Goal: Task Accomplishment & Management: Complete application form

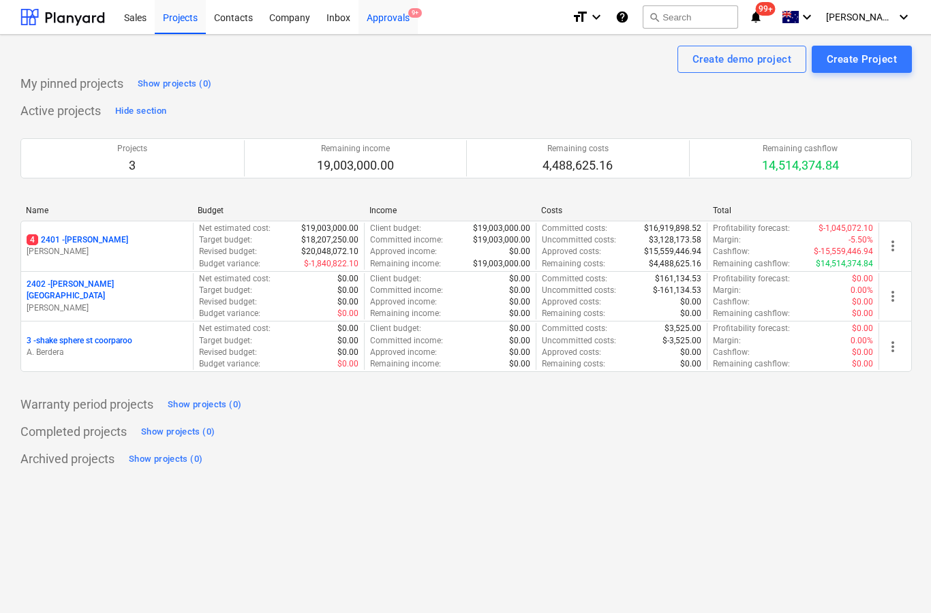
click at [388, 27] on div "Approvals 9+" at bounding box center [387, 16] width 59 height 35
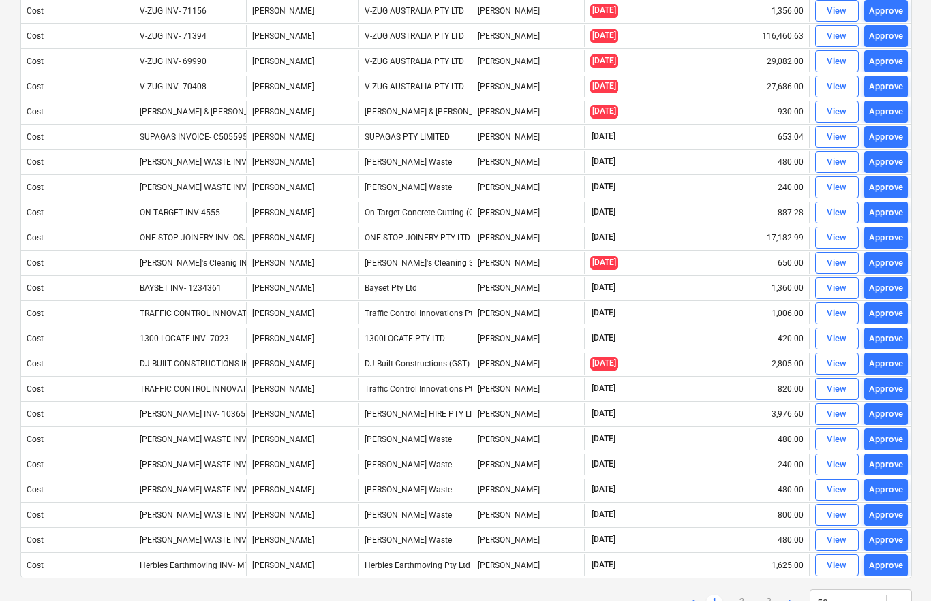
scroll to position [825, 0]
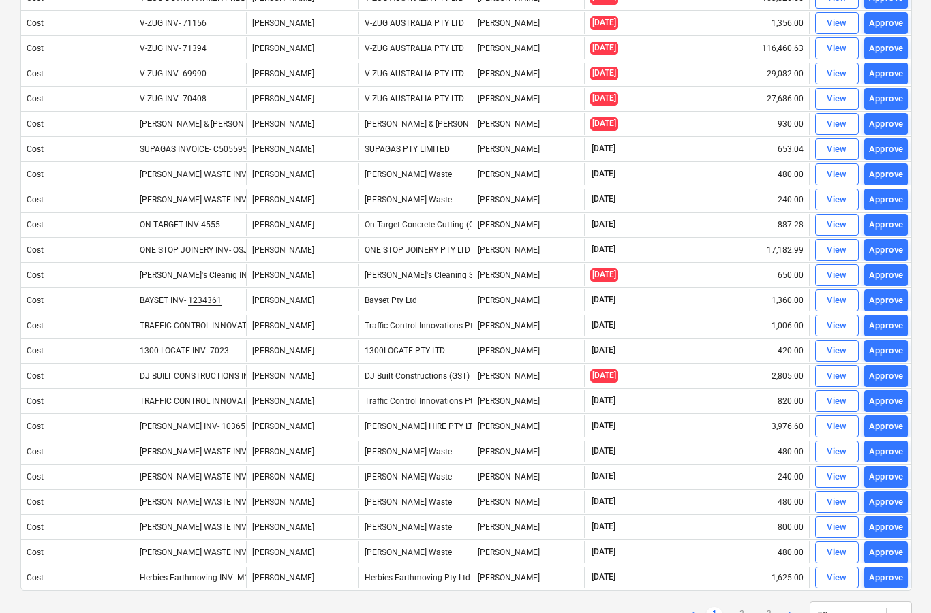
click at [744, 613] on div "< 1 2 3 > 50 rows" at bounding box center [465, 615] width 891 height 38
click at [735, 613] on link "2" at bounding box center [741, 615] width 16 height 16
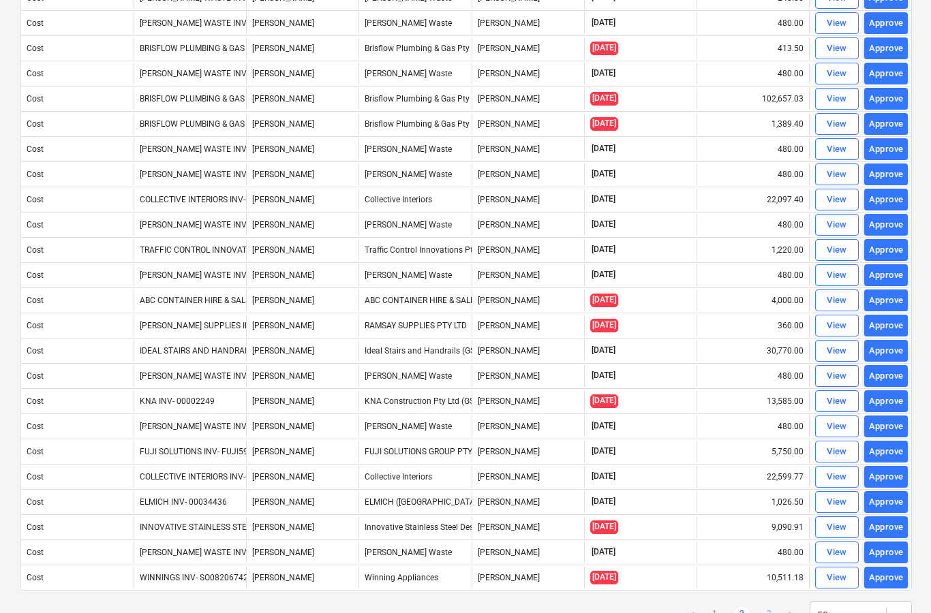
click at [761, 613] on link "3" at bounding box center [768, 615] width 16 height 16
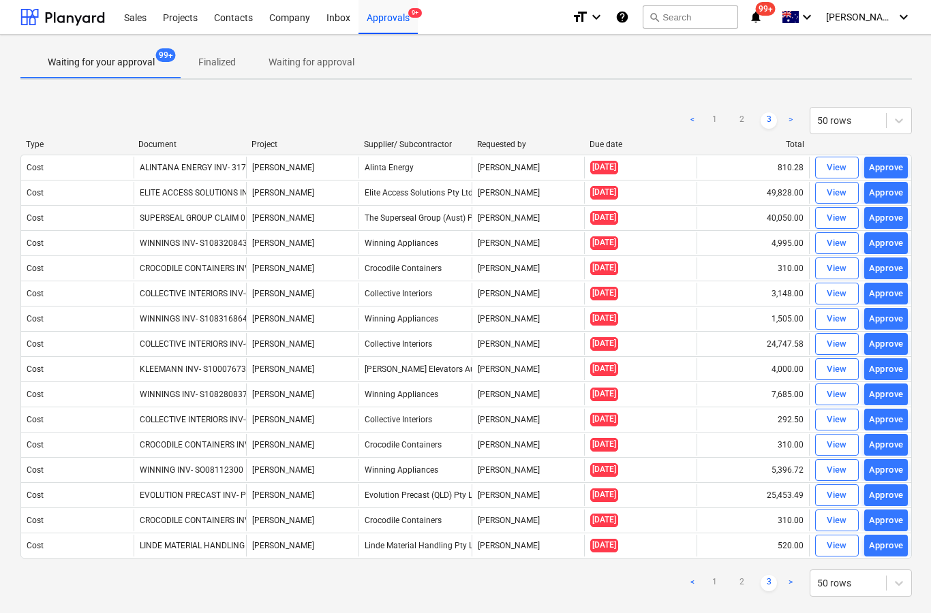
scroll to position [55, 0]
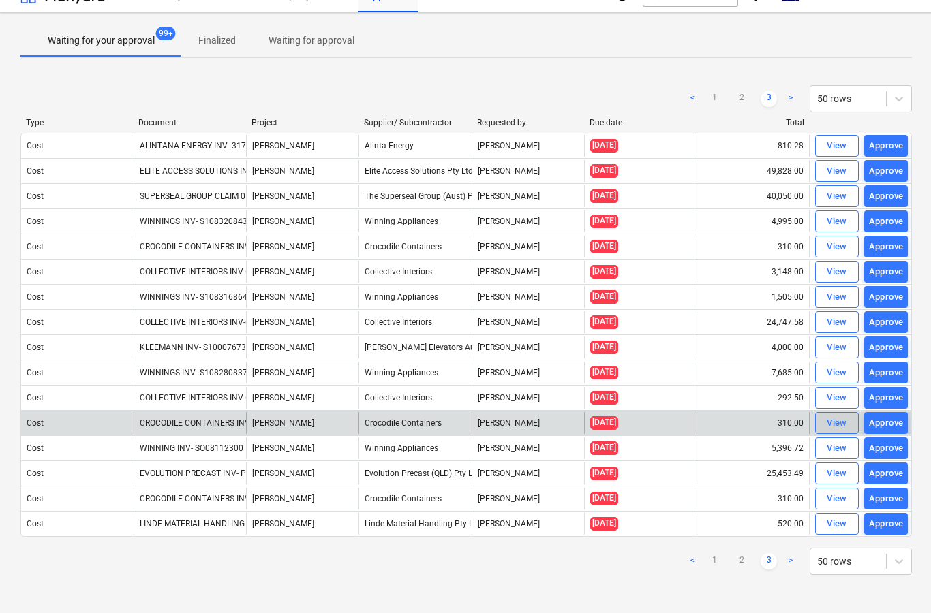
click at [837, 416] on div "View" at bounding box center [836, 424] width 20 height 16
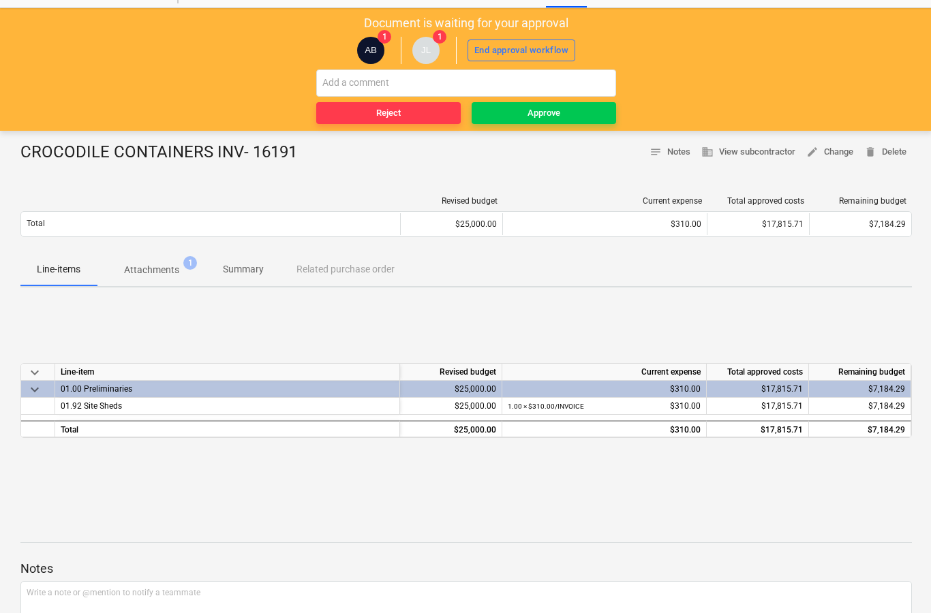
click at [159, 267] on p "Attachments" at bounding box center [151, 270] width 55 height 14
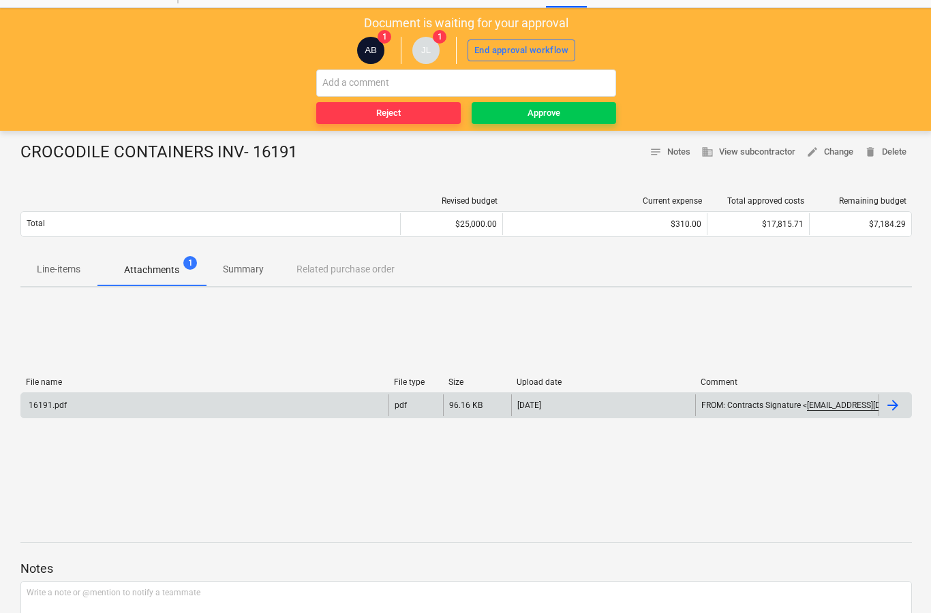
click at [896, 410] on div at bounding box center [892, 405] width 16 height 16
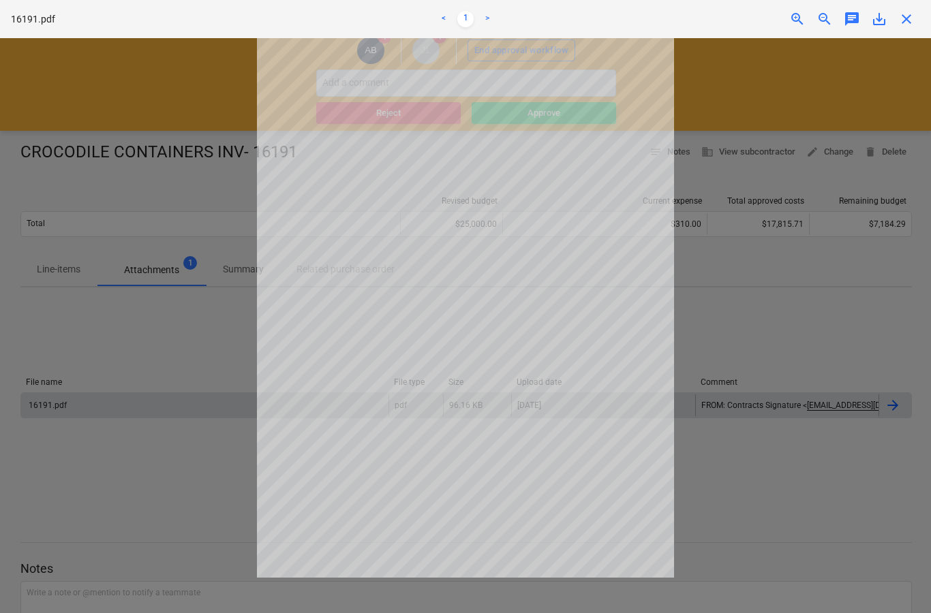
click at [912, 25] on span "close" at bounding box center [906, 19] width 16 height 16
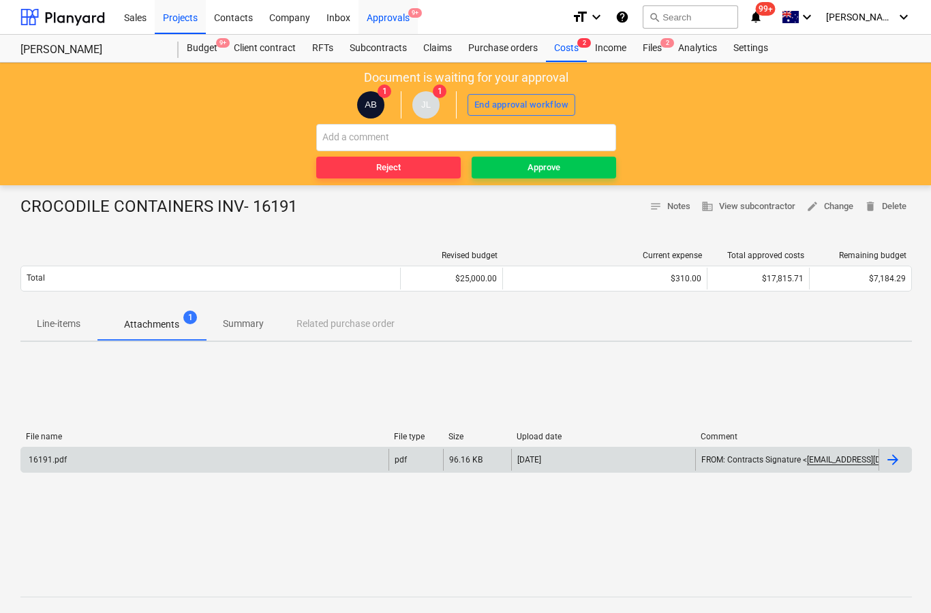
click at [410, 15] on span "9+" at bounding box center [415, 13] width 14 height 10
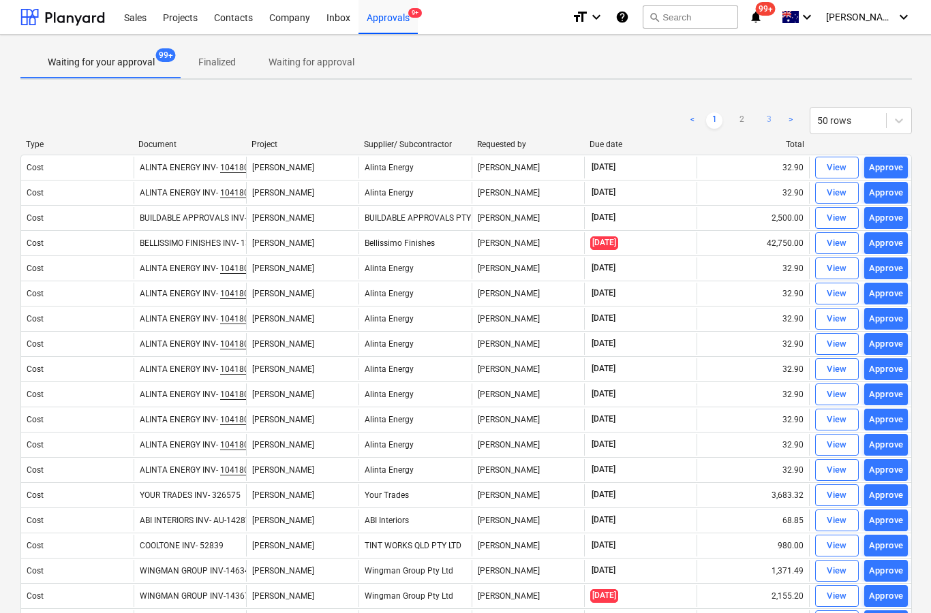
click at [769, 119] on link "3" at bounding box center [768, 120] width 16 height 16
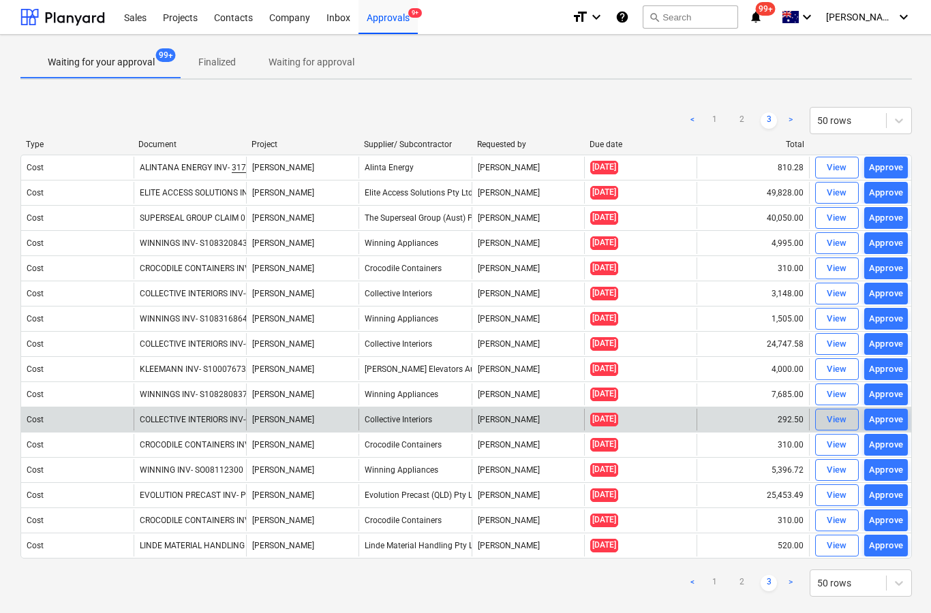
click at [833, 419] on div "View" at bounding box center [836, 420] width 20 height 16
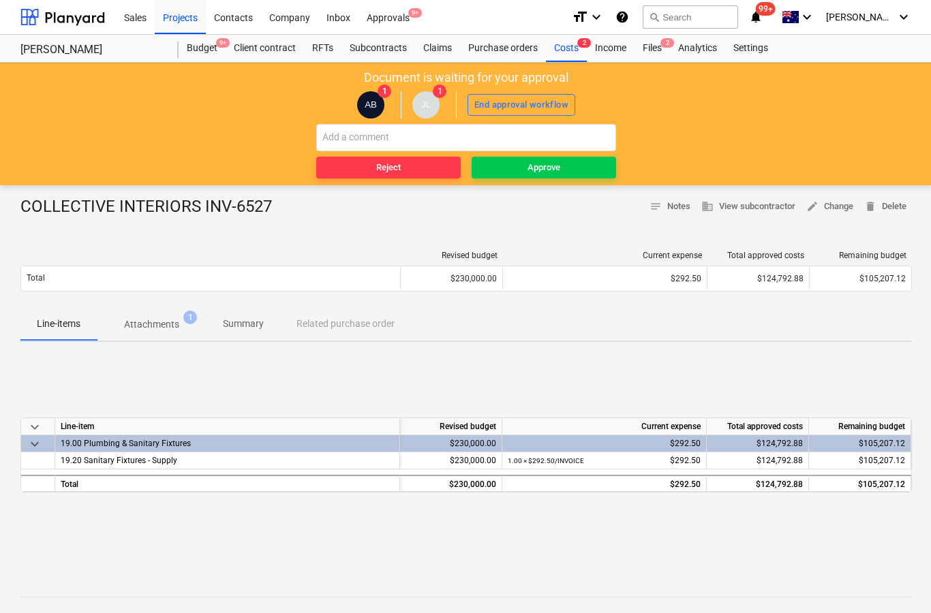
click at [150, 318] on p "Attachments" at bounding box center [151, 325] width 55 height 14
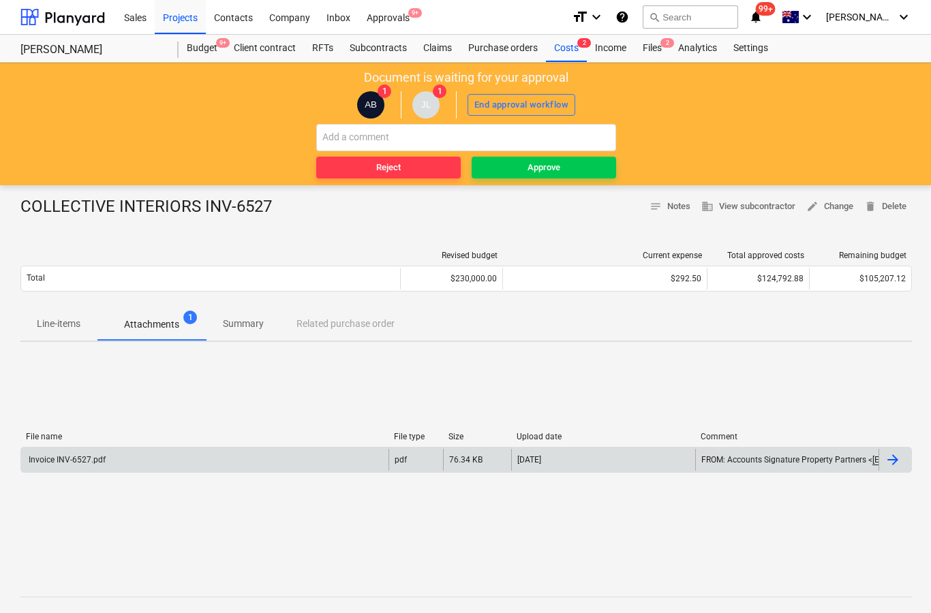
click at [895, 458] on div at bounding box center [892, 460] width 16 height 16
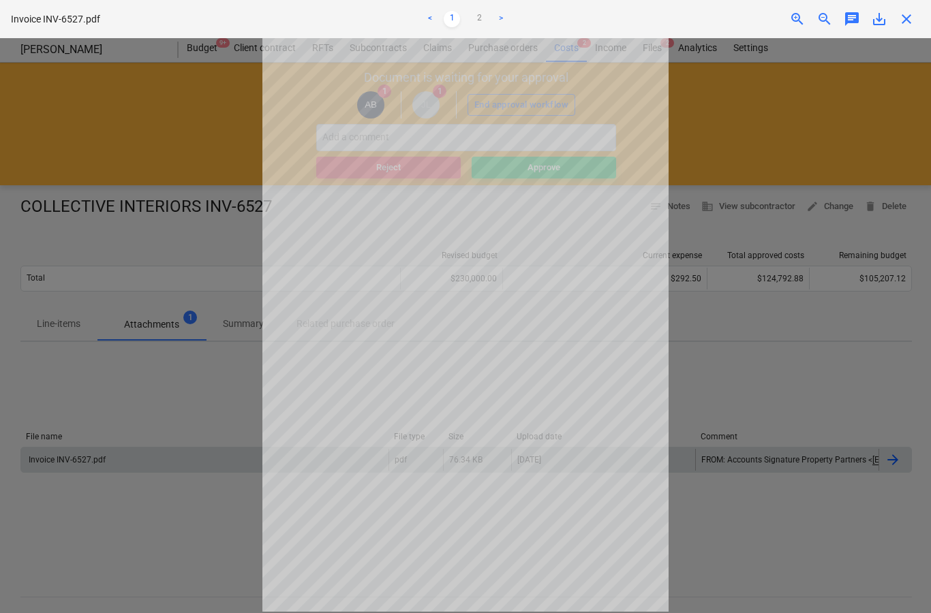
click at [912, 14] on span "close" at bounding box center [906, 19] width 16 height 16
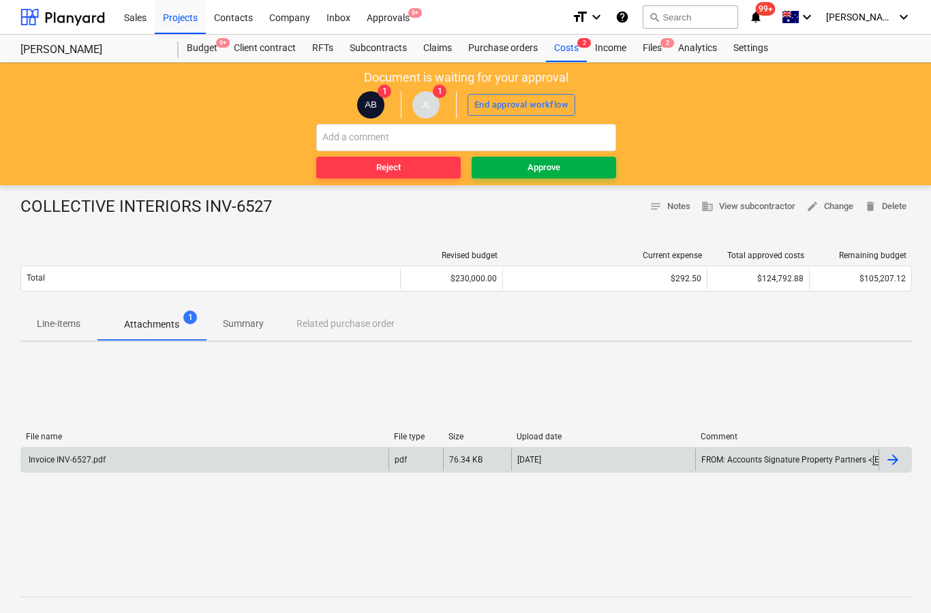
click at [554, 170] on div "Approve" at bounding box center [543, 168] width 33 height 16
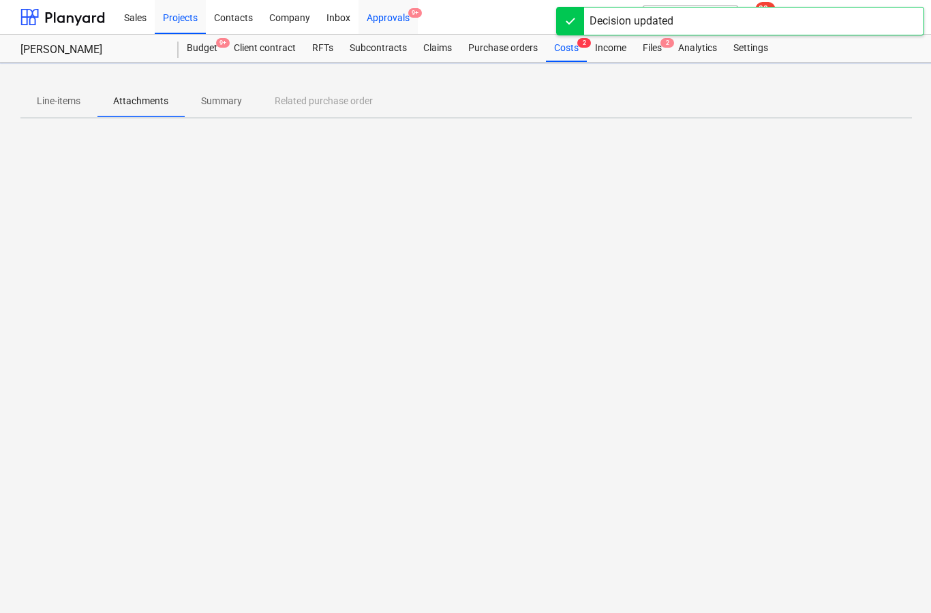
click at [408, 23] on div "Approvals 9+" at bounding box center [387, 16] width 59 height 35
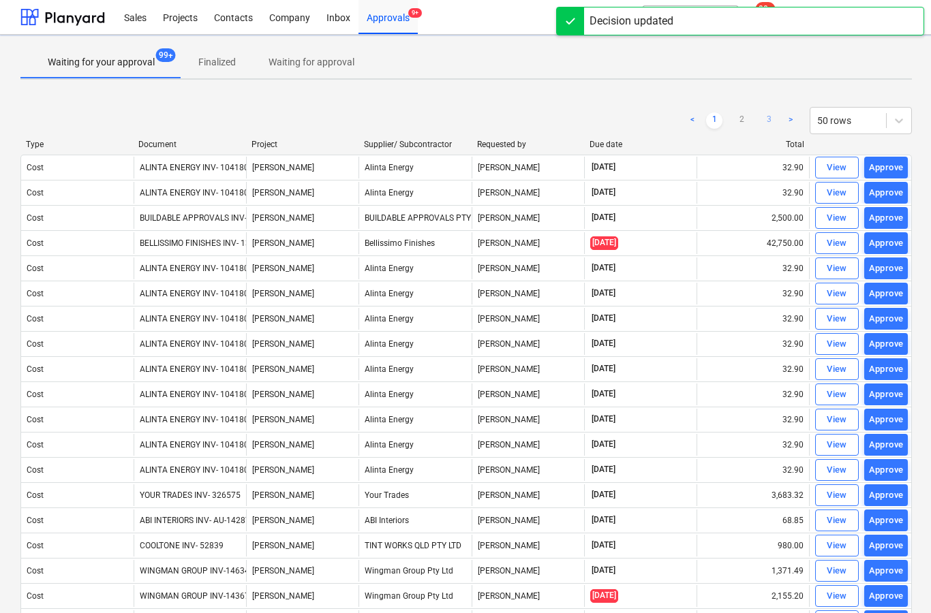
click at [775, 124] on link "3" at bounding box center [768, 120] width 16 height 16
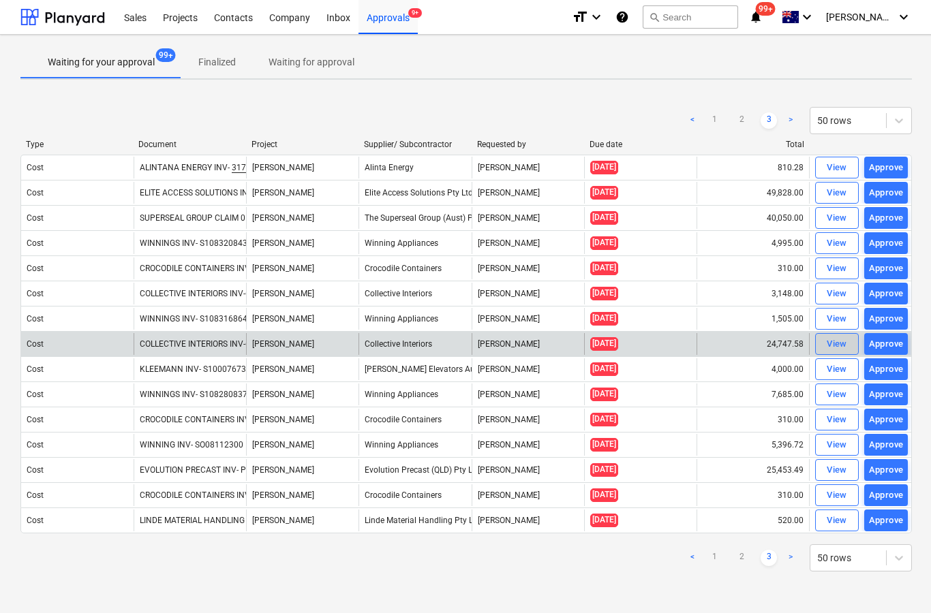
click at [837, 344] on div "View" at bounding box center [836, 345] width 20 height 16
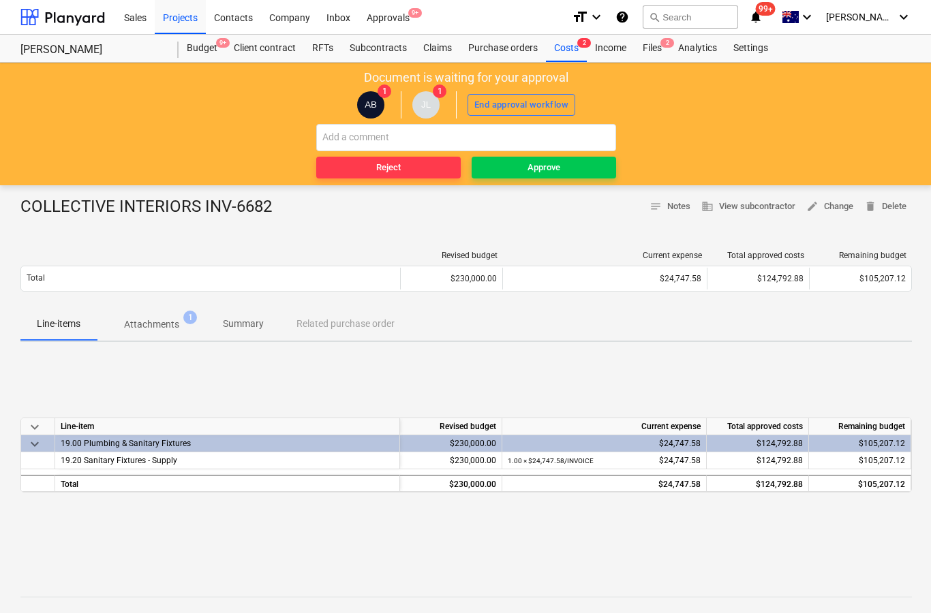
click at [166, 332] on span "Attachments 1" at bounding box center [152, 324] width 110 height 25
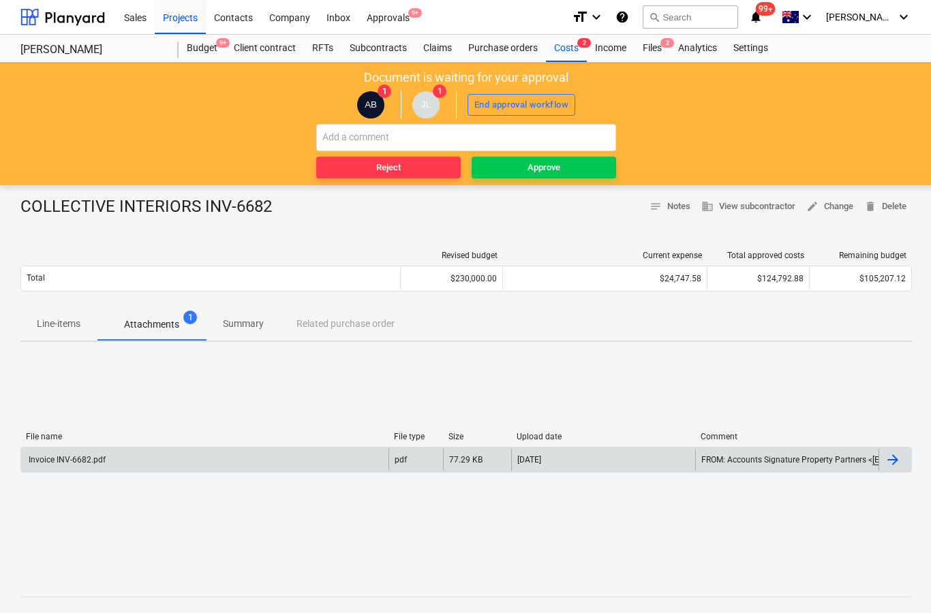
click at [890, 463] on div at bounding box center [892, 460] width 16 height 16
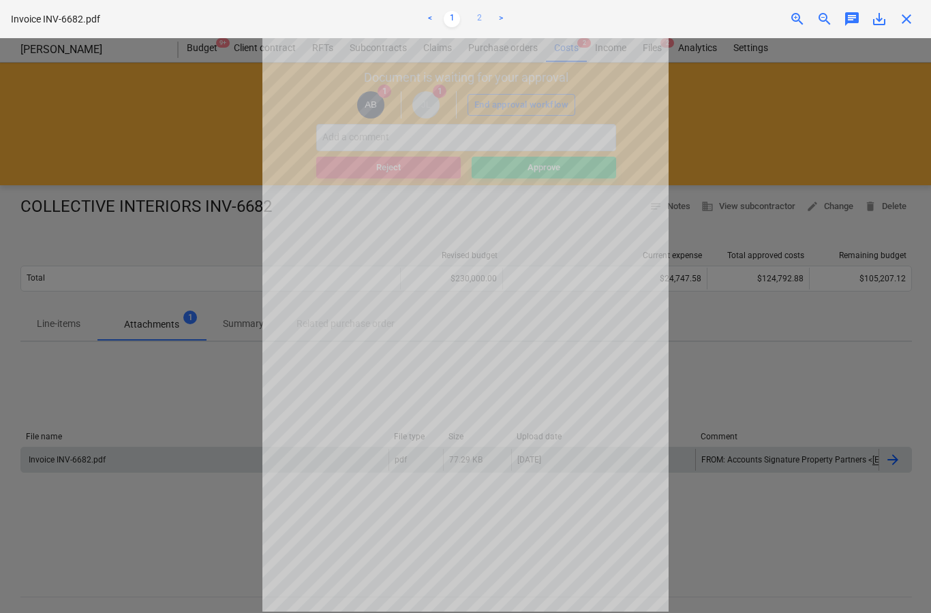
click at [484, 18] on link "2" at bounding box center [479, 19] width 16 height 16
click at [449, 19] on link "1" at bounding box center [452, 19] width 16 height 16
click at [910, 18] on span "close" at bounding box center [906, 19] width 16 height 16
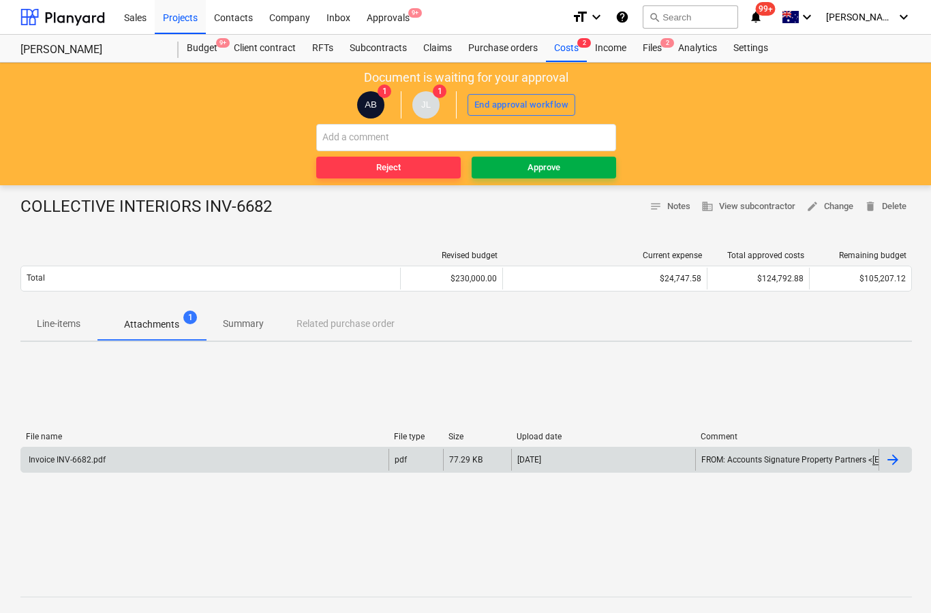
click at [589, 161] on span "Approve" at bounding box center [544, 168] width 134 height 16
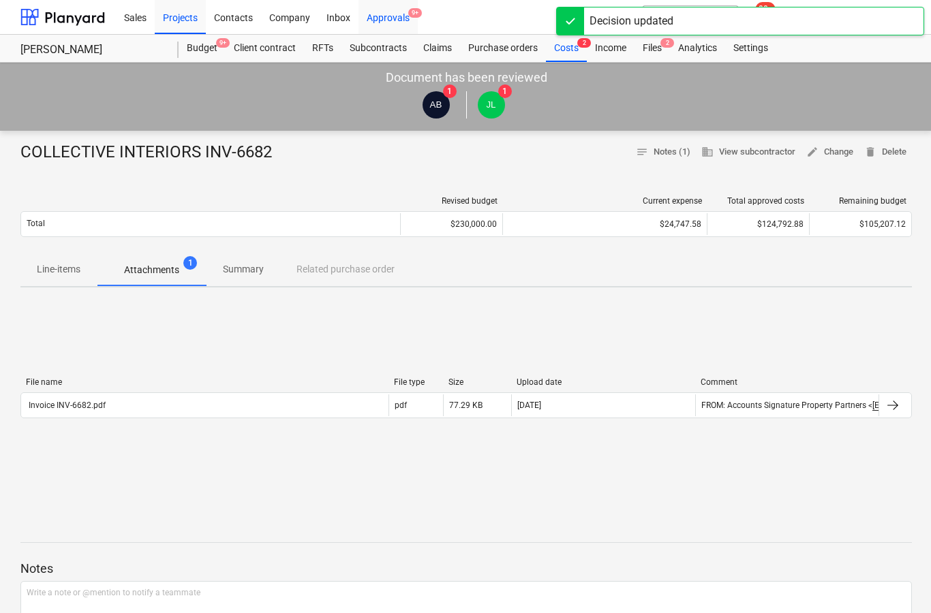
click at [406, 18] on div "Approvals 9+" at bounding box center [387, 16] width 59 height 35
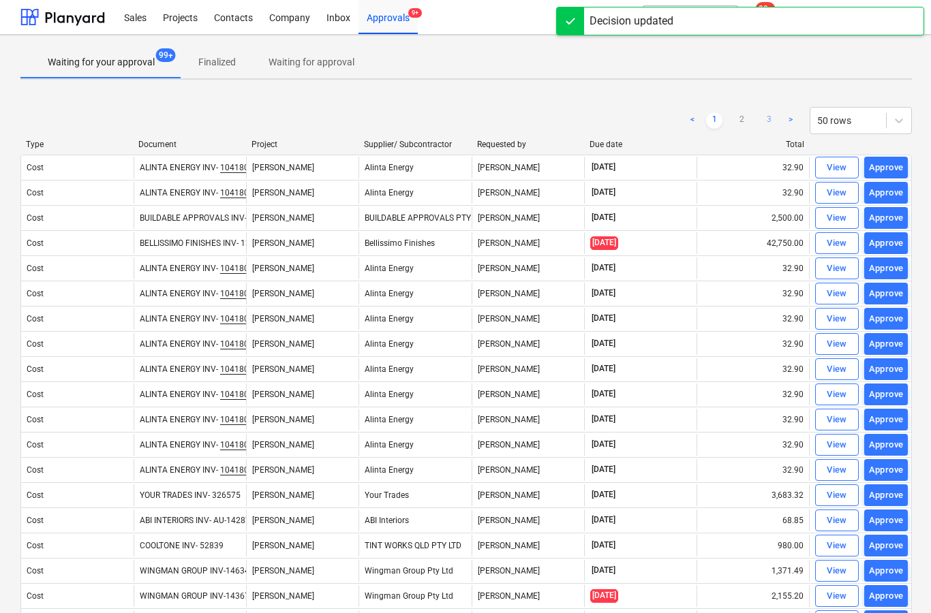
click at [773, 121] on link "3" at bounding box center [768, 120] width 16 height 16
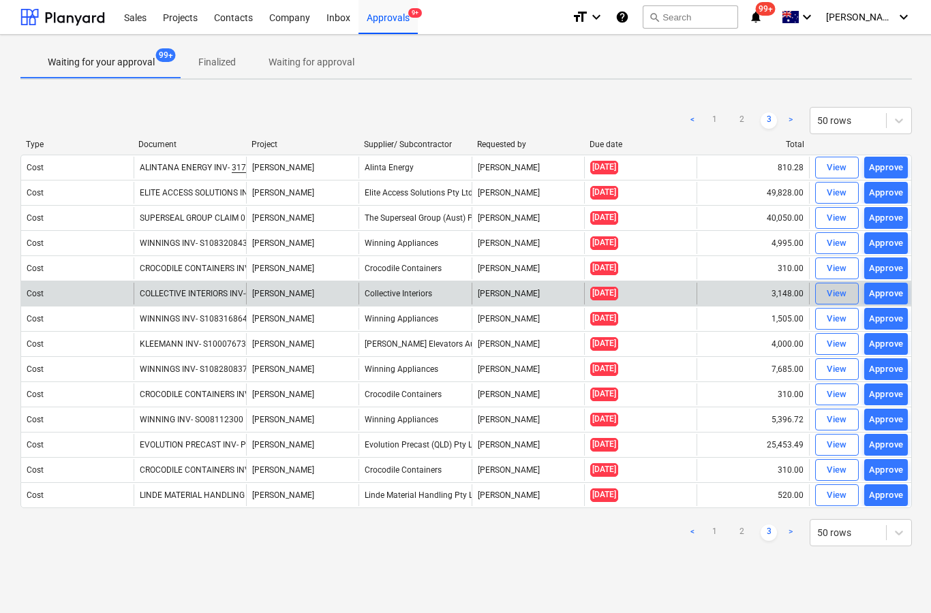
click at [835, 296] on div "View" at bounding box center [836, 294] width 20 height 16
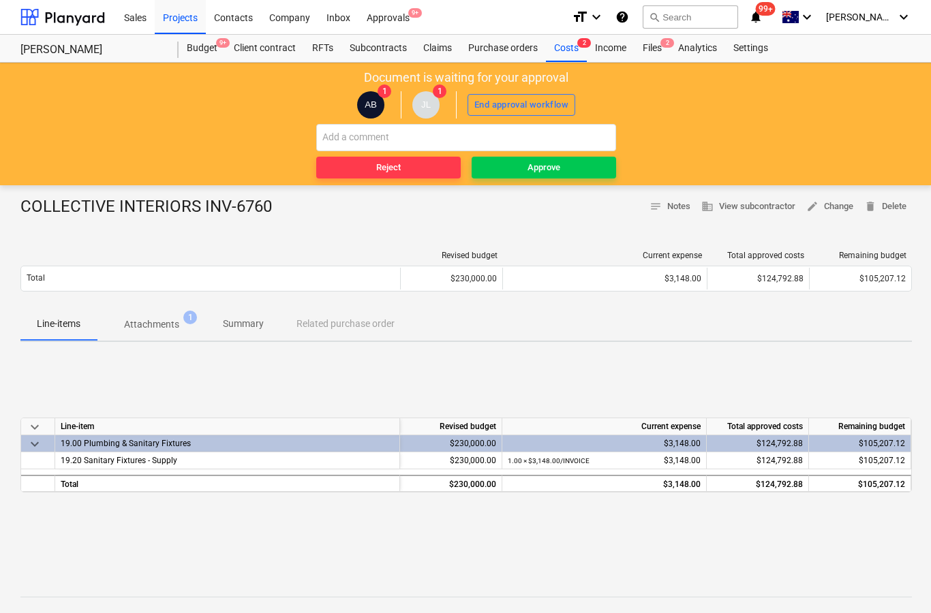
click at [159, 325] on p "Attachments" at bounding box center [151, 325] width 55 height 14
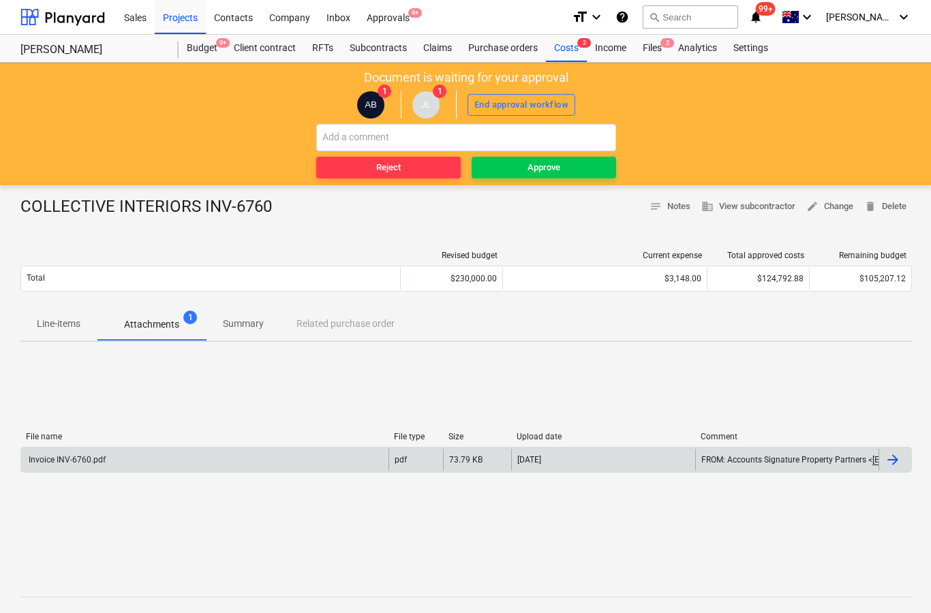
click at [887, 463] on div at bounding box center [892, 460] width 16 height 16
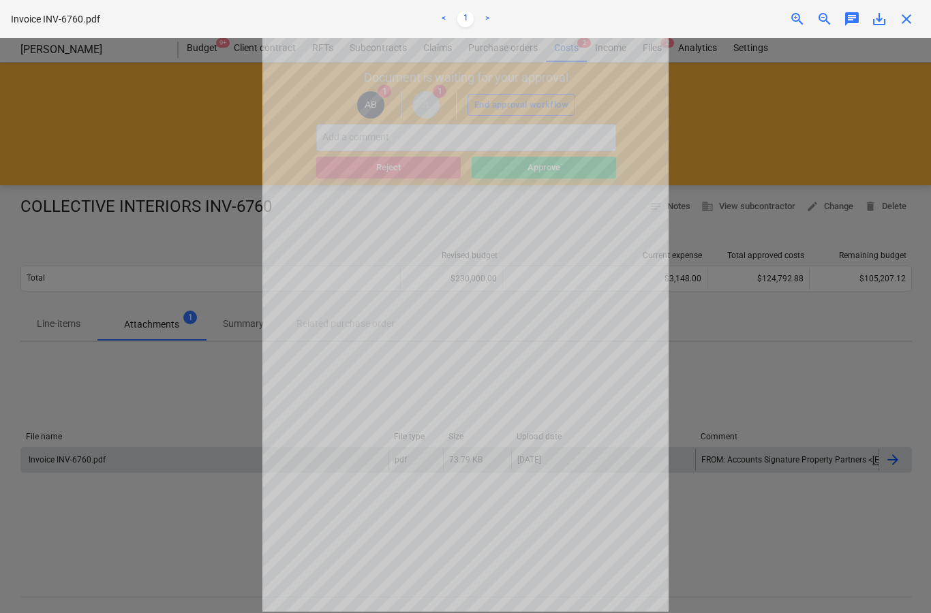
click at [910, 20] on span "close" at bounding box center [906, 19] width 16 height 16
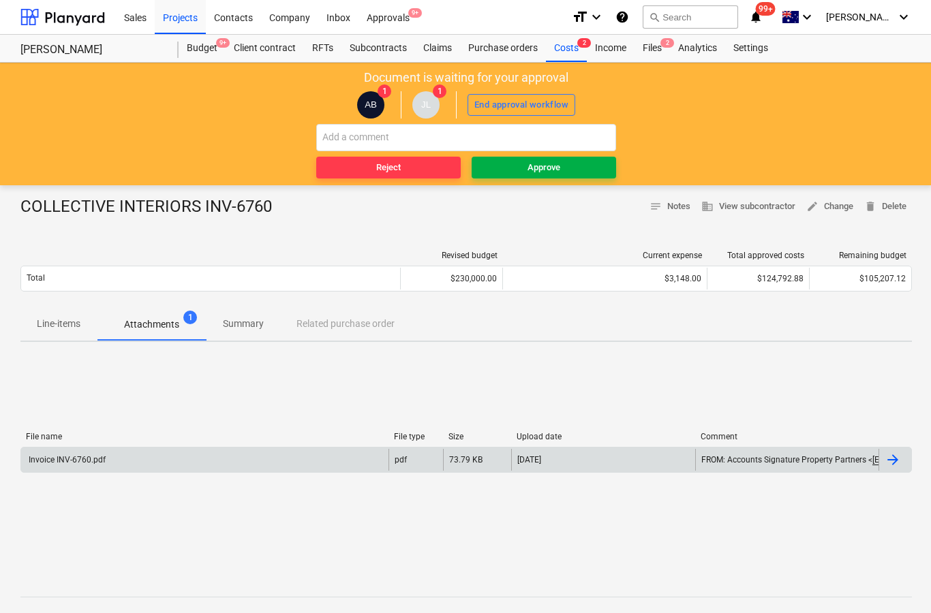
click at [589, 164] on span "Approve" at bounding box center [544, 168] width 134 height 16
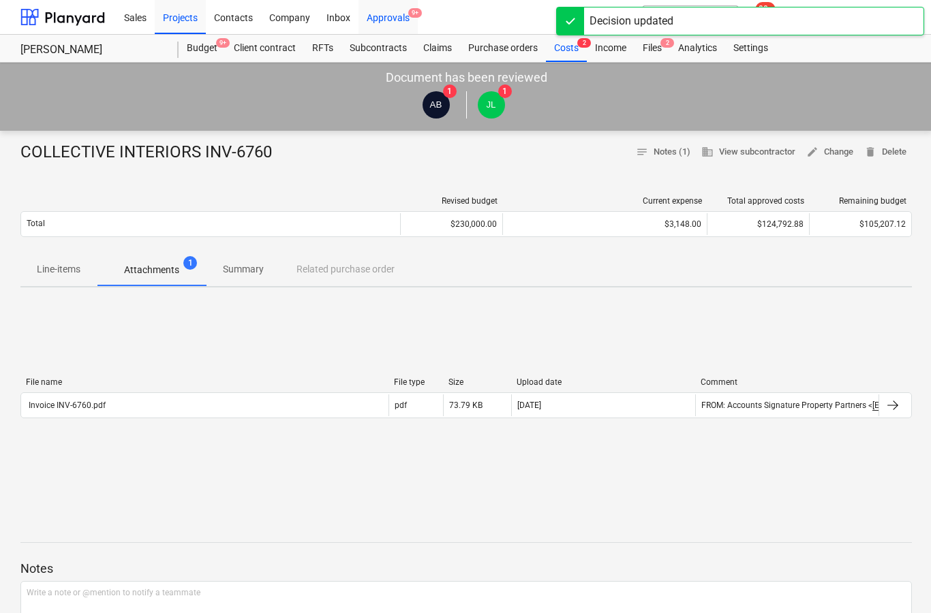
click at [408, 16] on span "9+" at bounding box center [415, 13] width 14 height 10
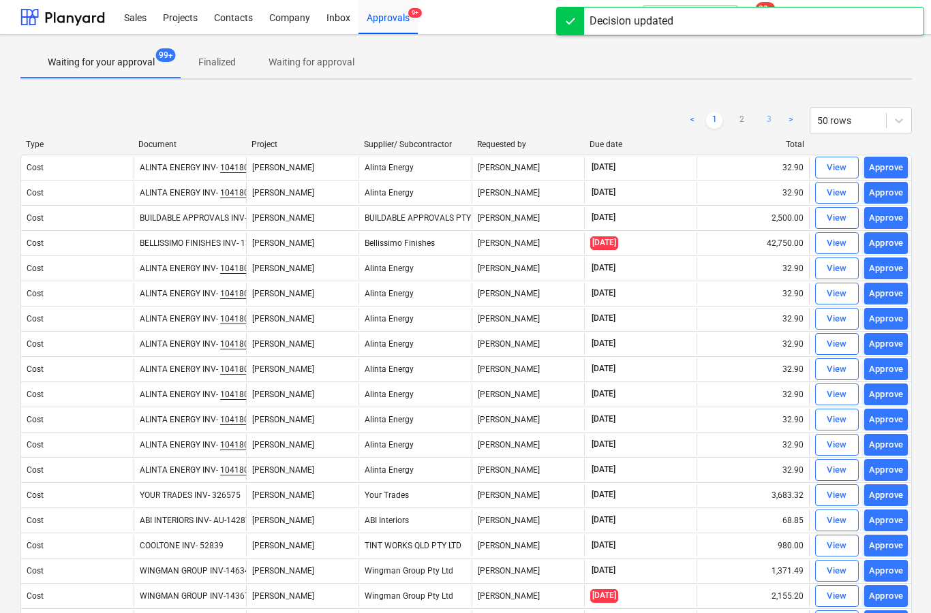
click at [769, 125] on link "3" at bounding box center [768, 120] width 16 height 16
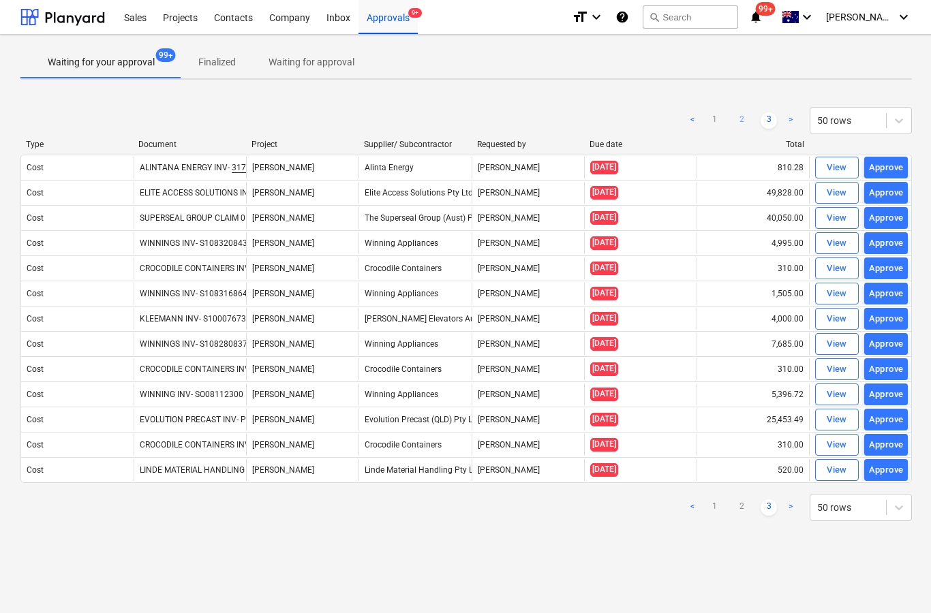
click at [737, 125] on link "2" at bounding box center [741, 120] width 16 height 16
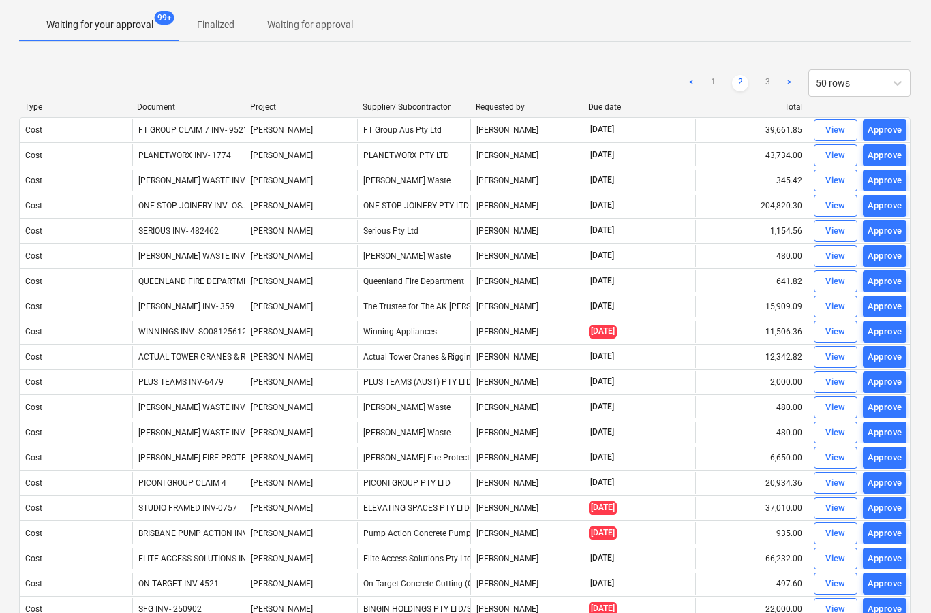
scroll to position [0, 1]
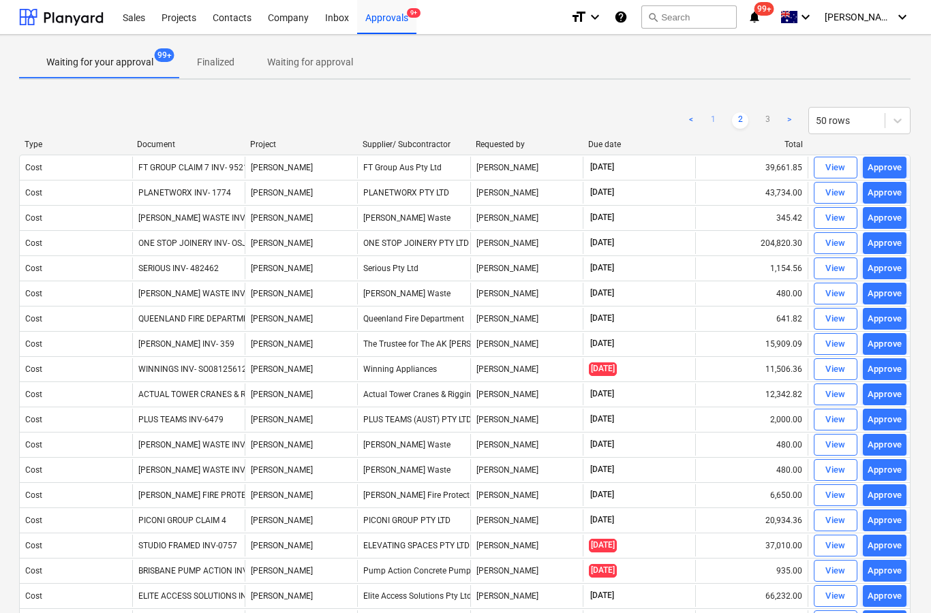
click at [717, 128] on link "1" at bounding box center [713, 120] width 16 height 16
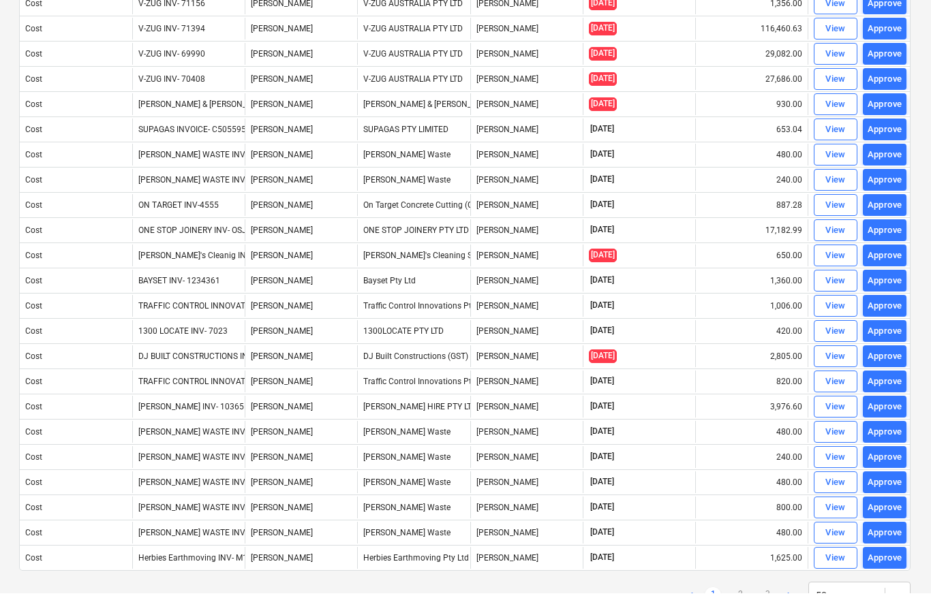
scroll to position [825, 1]
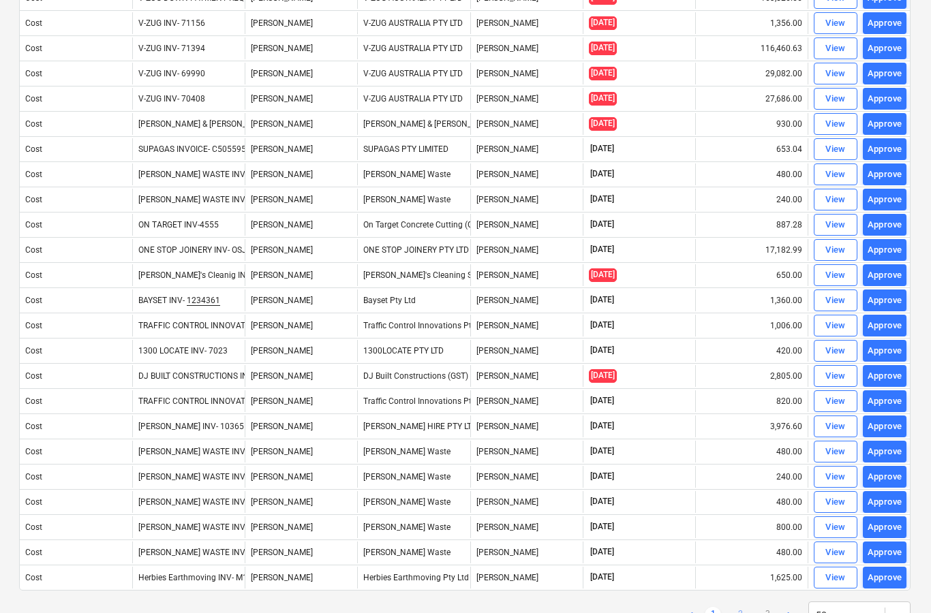
click at [746, 613] on link "2" at bounding box center [740, 615] width 16 height 16
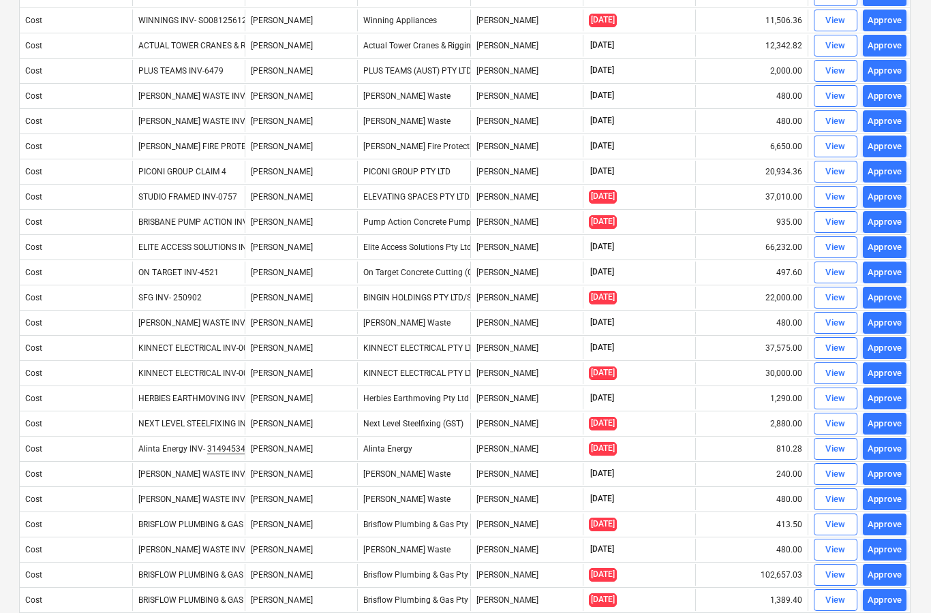
scroll to position [348, 1]
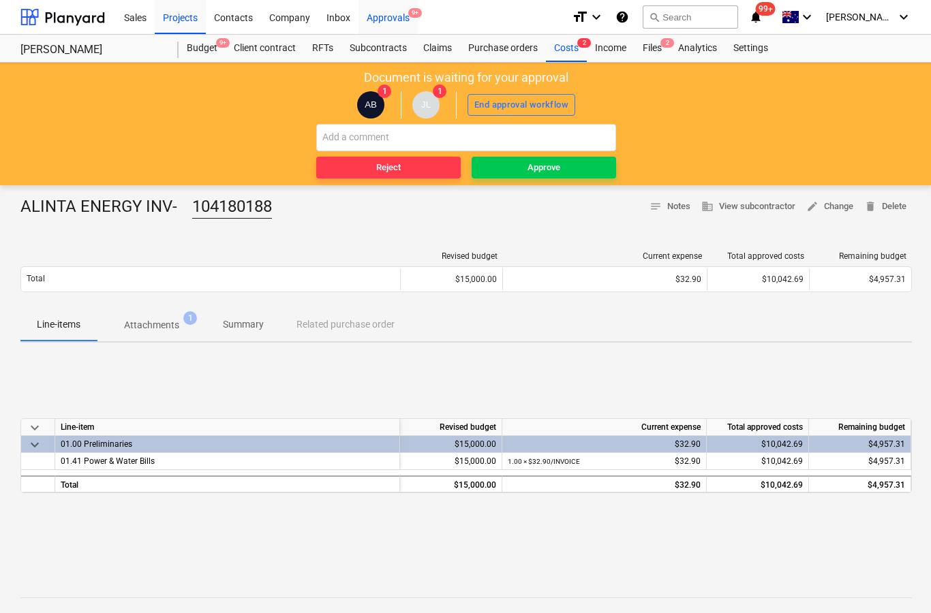
click at [377, 15] on div "Approvals 9+" at bounding box center [387, 16] width 59 height 35
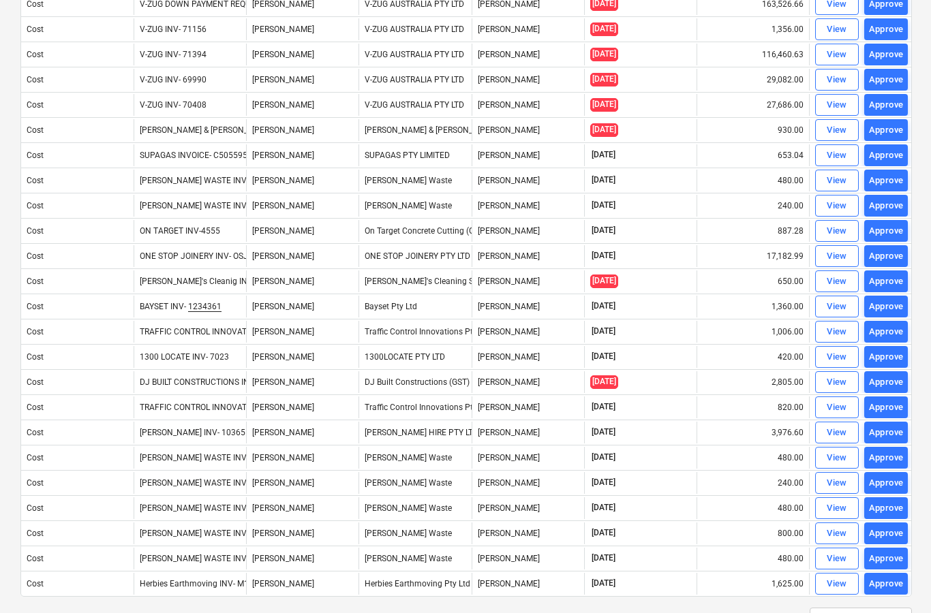
scroll to position [819, 0]
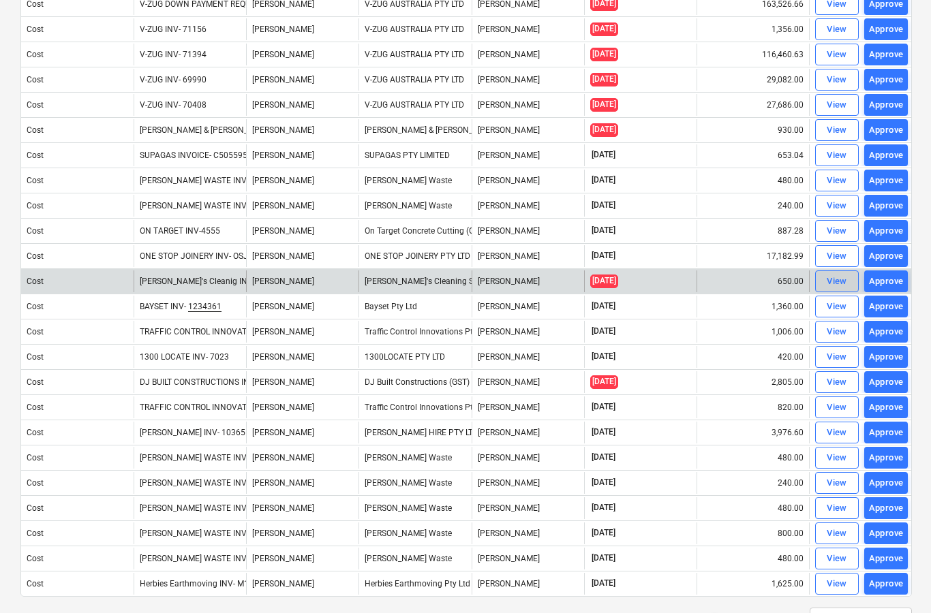
click at [836, 288] on div "View" at bounding box center [836, 282] width 20 height 16
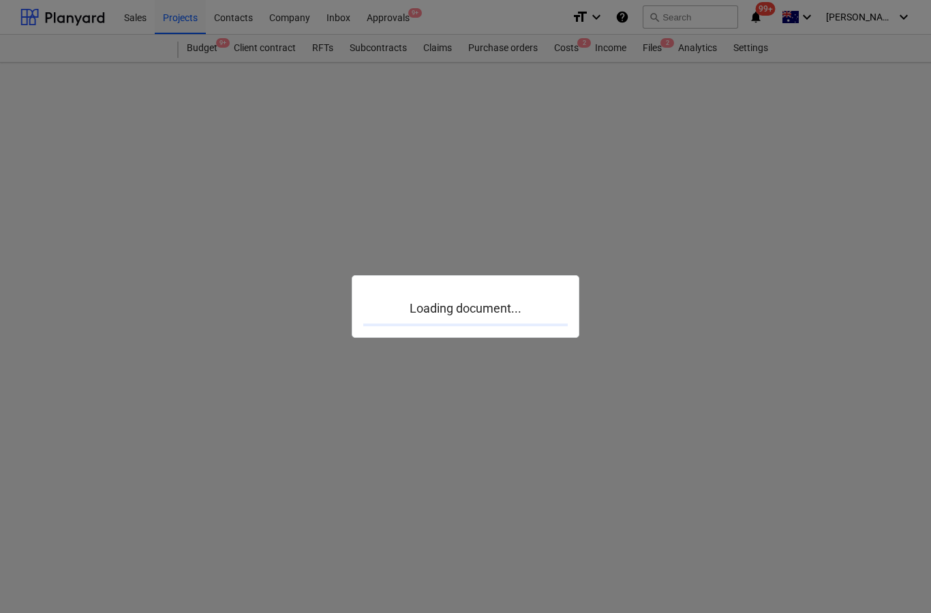
scroll to position [55, 0]
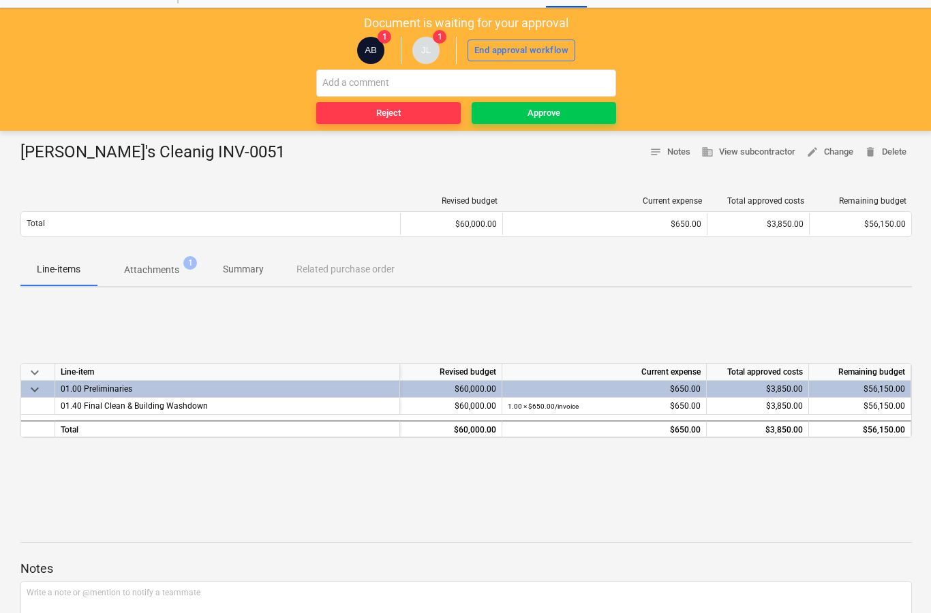
click at [173, 275] on p "Attachments" at bounding box center [151, 270] width 55 height 14
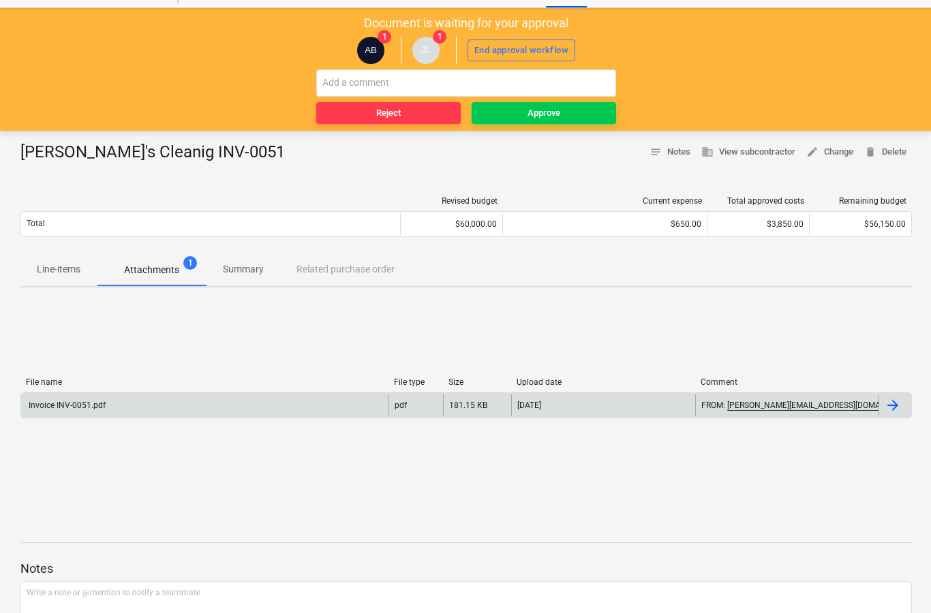
click at [903, 407] on div at bounding box center [894, 406] width 33 height 22
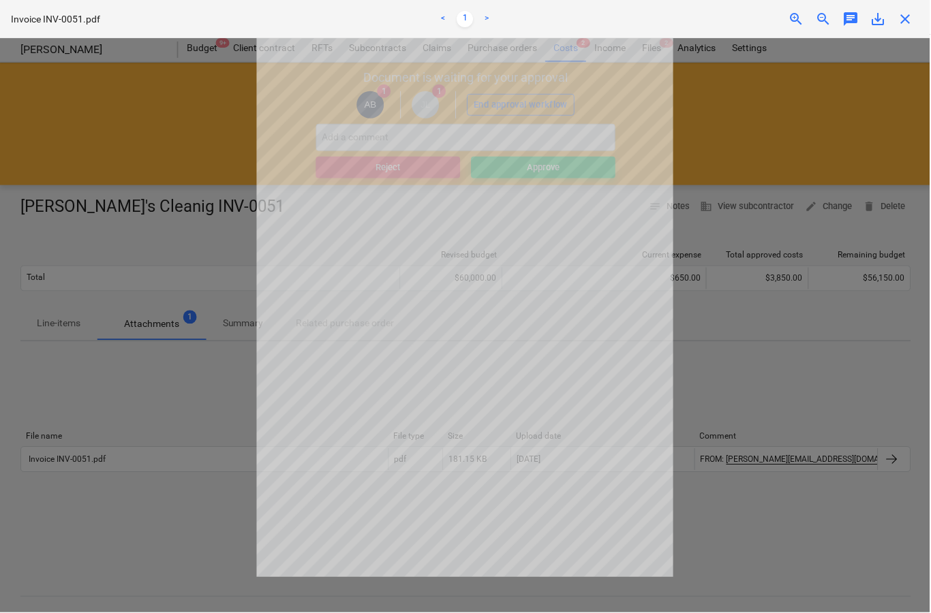
click at [912, 14] on span "close" at bounding box center [906, 19] width 16 height 16
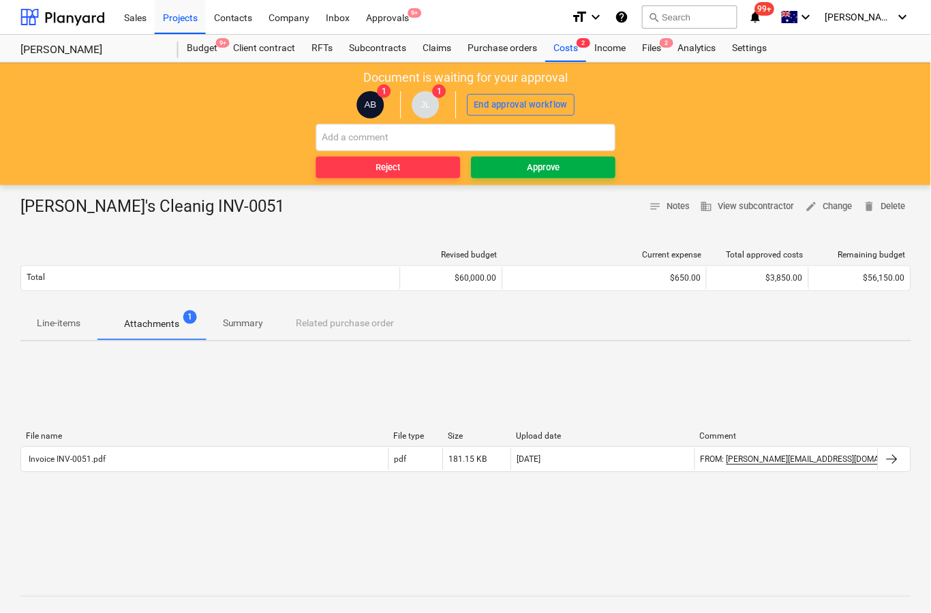
click at [600, 168] on span "Approve" at bounding box center [544, 168] width 134 height 16
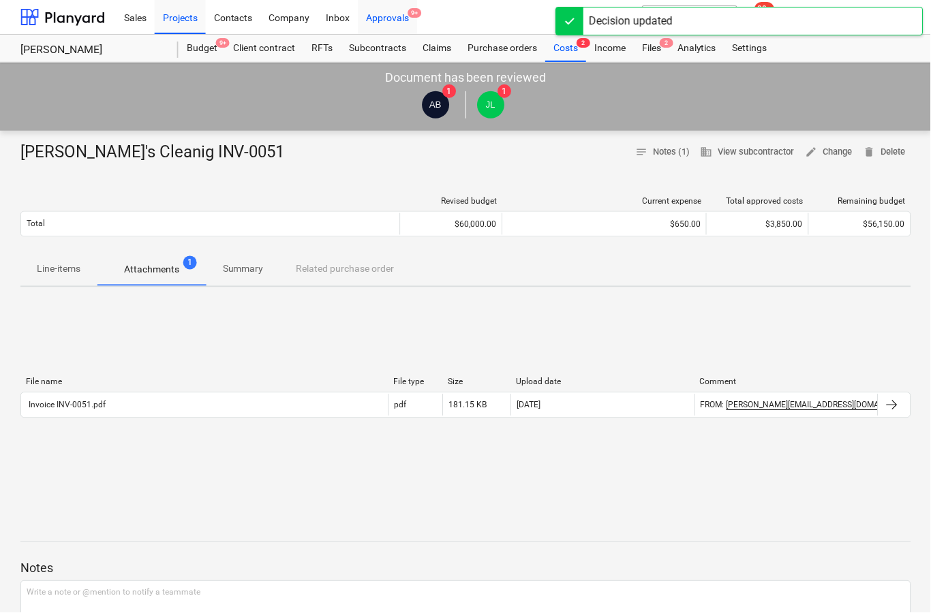
click at [390, 19] on div "Approvals 9+" at bounding box center [387, 16] width 59 height 35
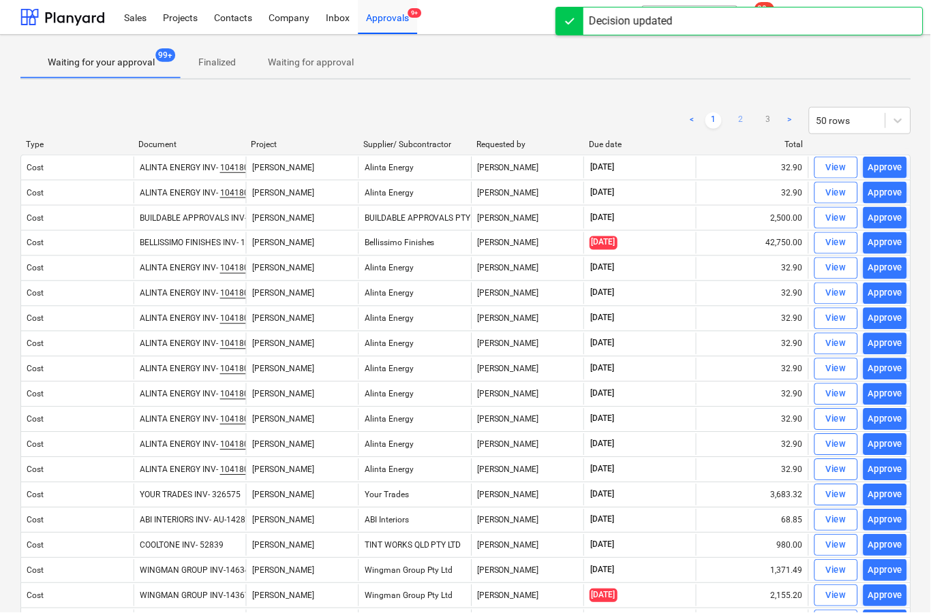
click at [739, 123] on link "2" at bounding box center [741, 120] width 16 height 16
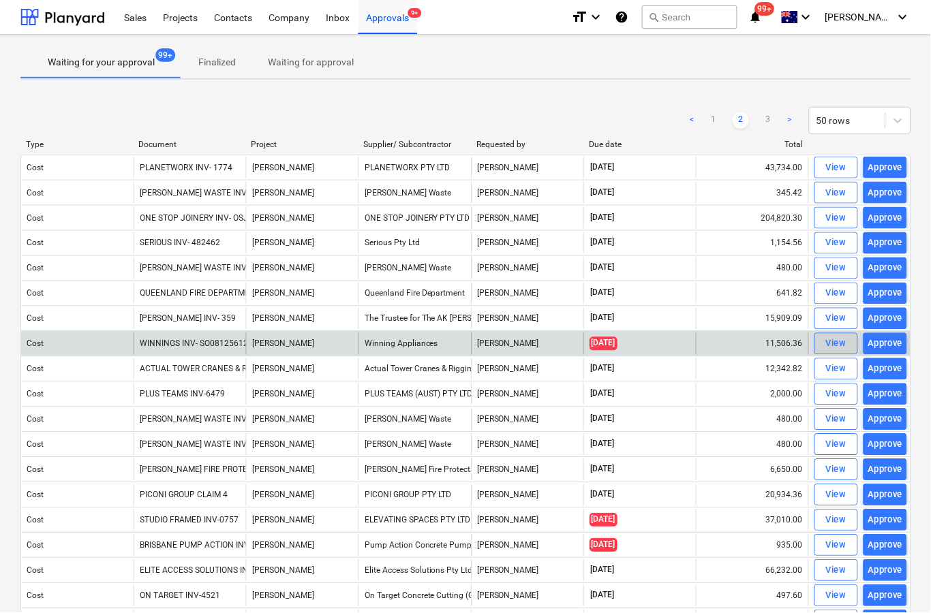
click at [835, 347] on div "View" at bounding box center [836, 345] width 20 height 16
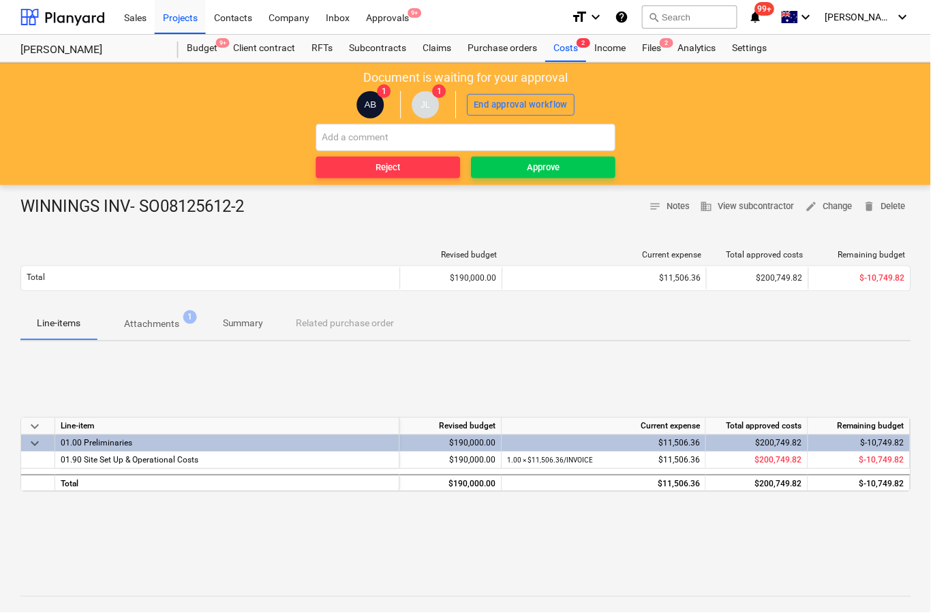
click at [158, 320] on p "Attachments" at bounding box center [151, 325] width 55 height 14
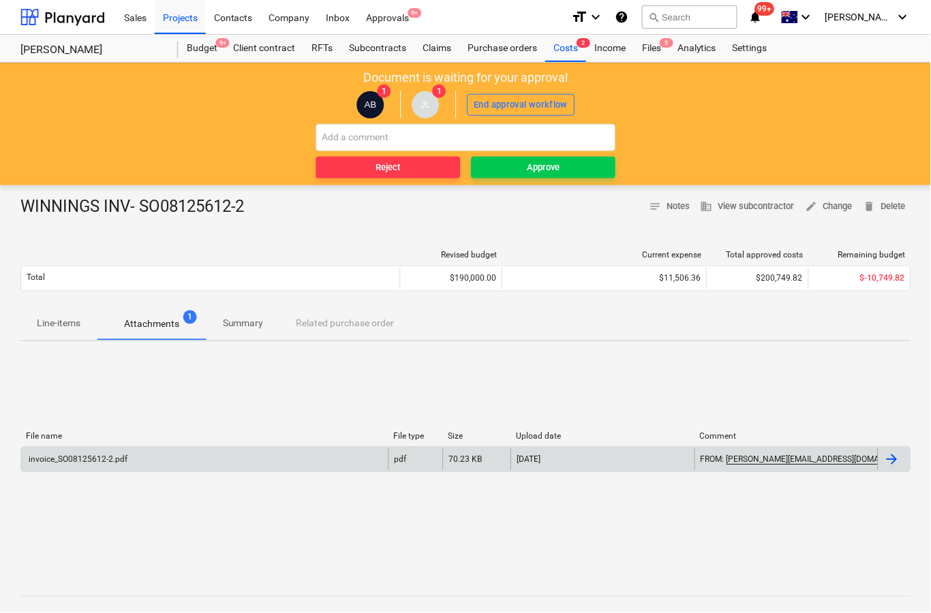
click at [898, 461] on div at bounding box center [892, 460] width 16 height 16
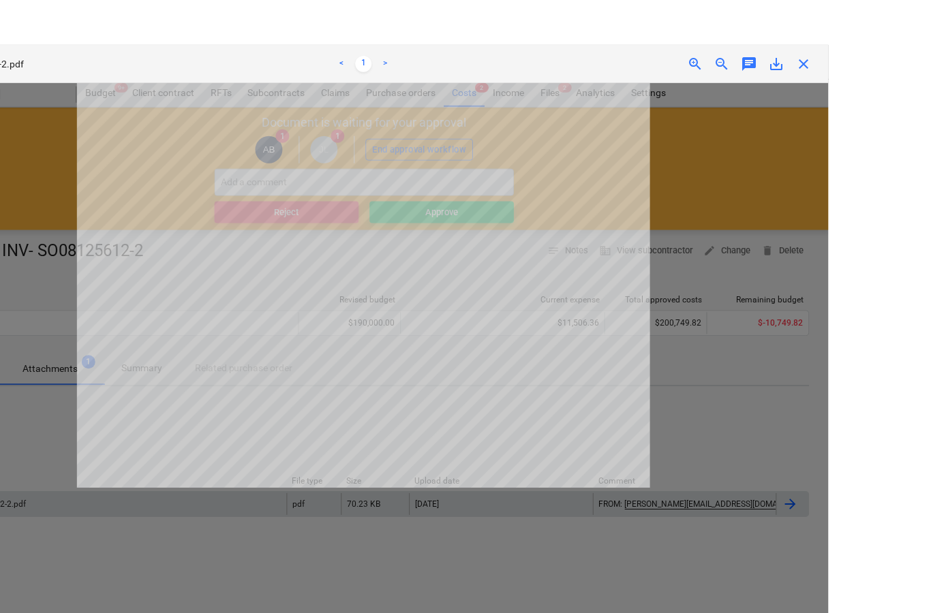
scroll to position [15, 0]
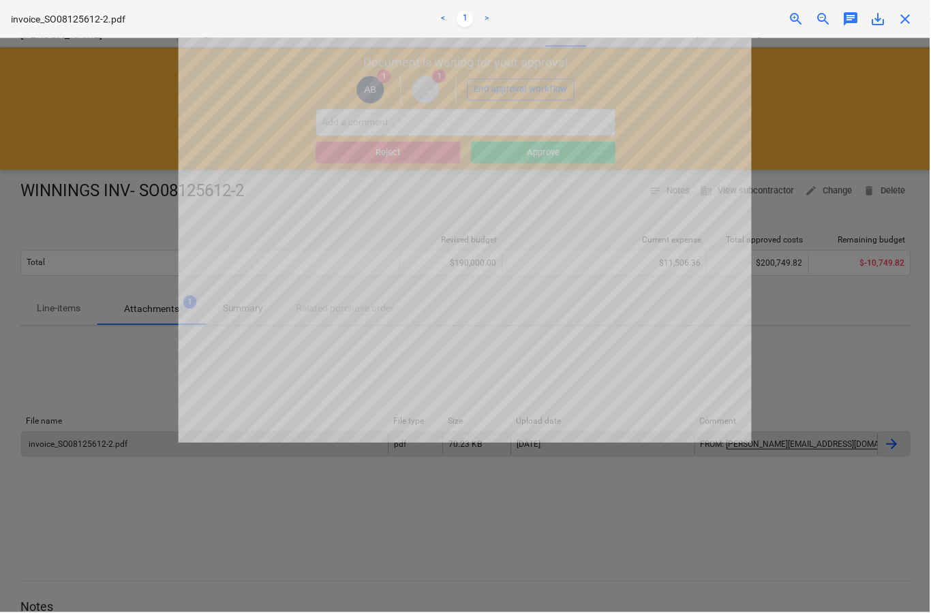
click at [896, 22] on div "close" at bounding box center [906, 19] width 27 height 16
click at [914, 22] on span "close" at bounding box center [906, 19] width 16 height 16
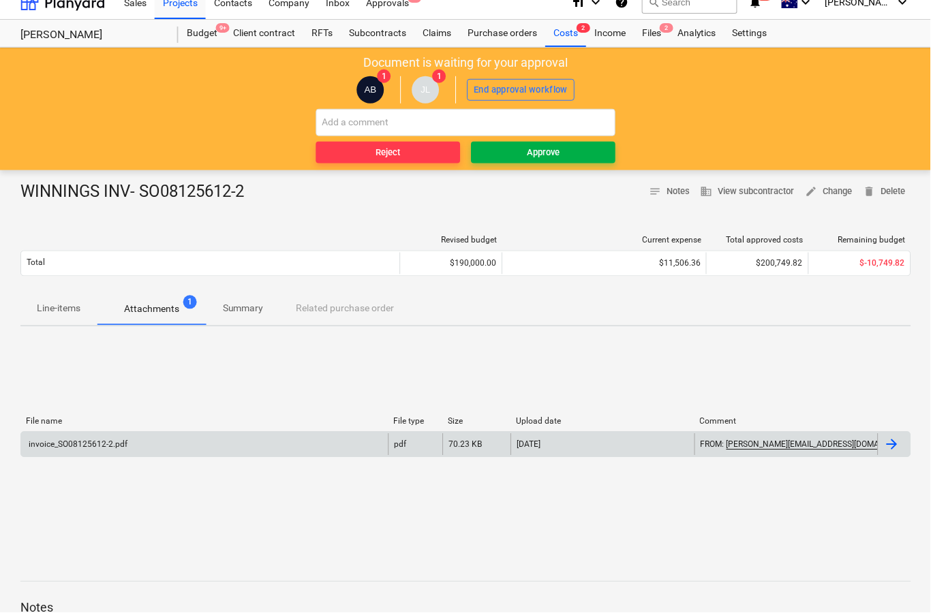
click at [583, 156] on span "Approve" at bounding box center [544, 153] width 134 height 16
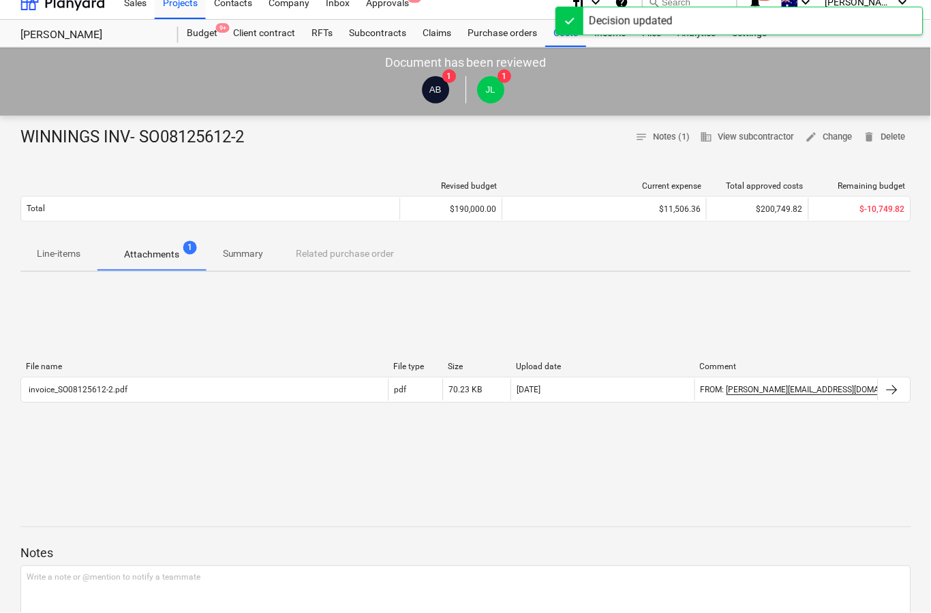
scroll to position [0, 0]
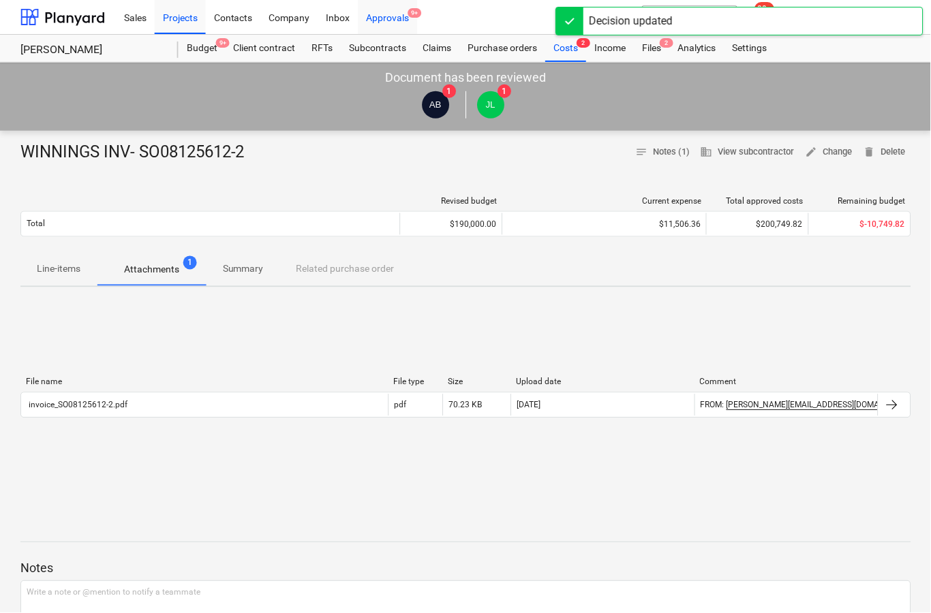
click at [415, 22] on div "Approvals 9+" at bounding box center [387, 16] width 59 height 35
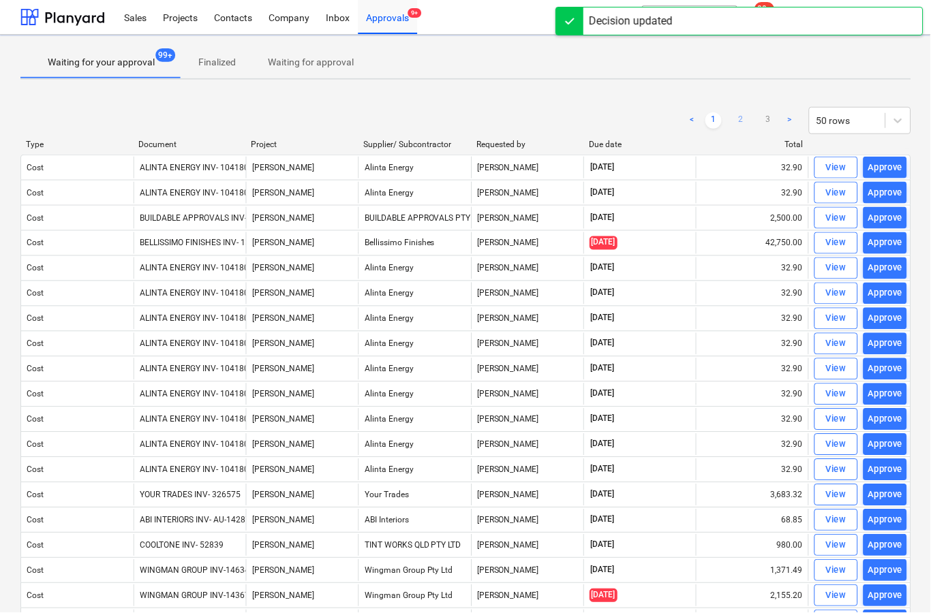
click at [749, 119] on link "2" at bounding box center [741, 120] width 16 height 16
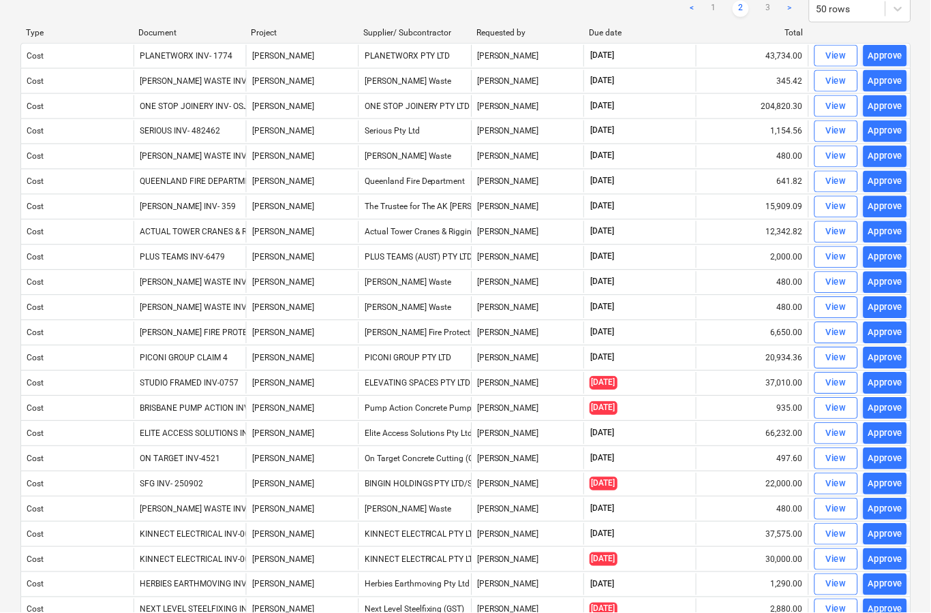
scroll to position [114, 0]
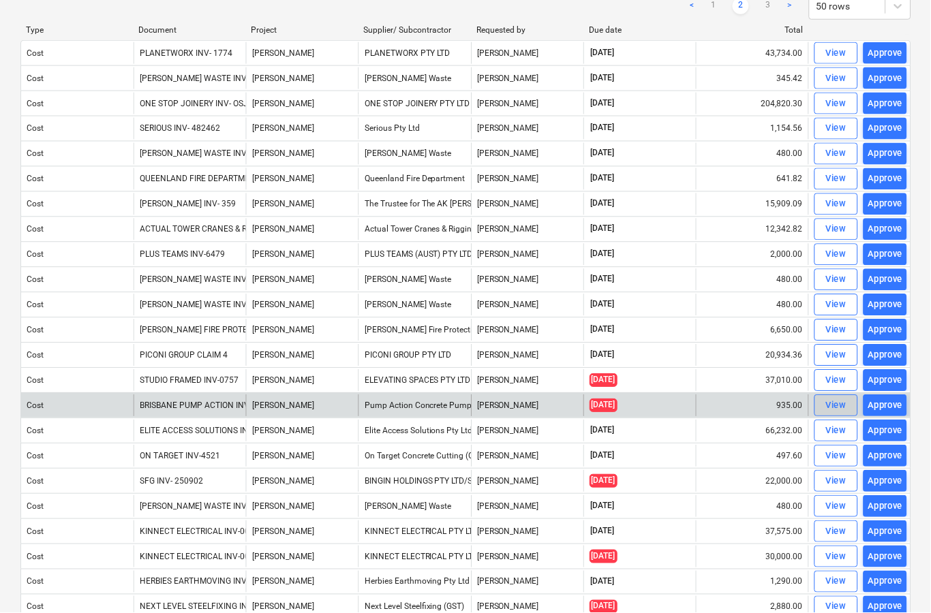
click at [838, 407] on div "View" at bounding box center [836, 407] width 20 height 16
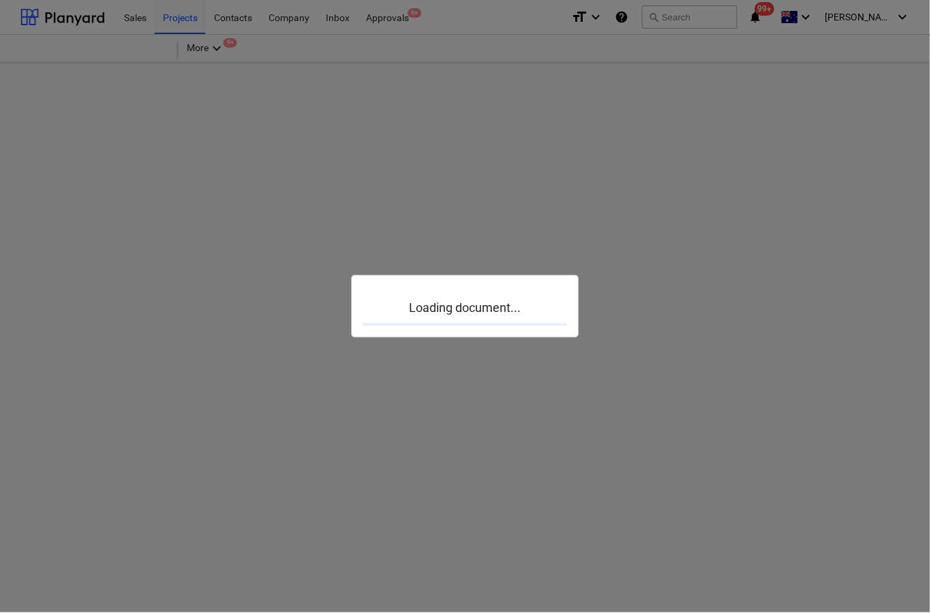
scroll to position [53, 0]
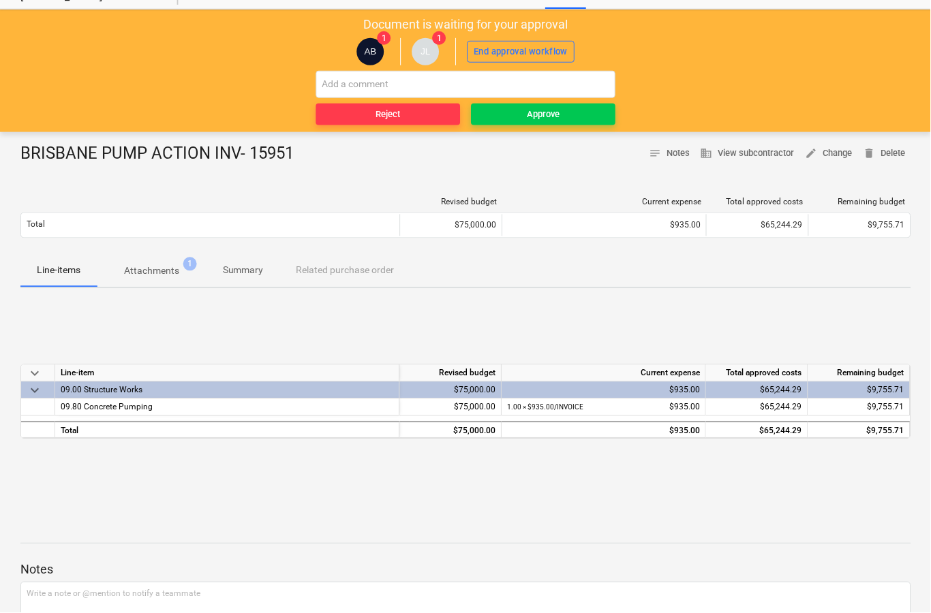
click at [159, 269] on p "Attachments" at bounding box center [151, 271] width 55 height 14
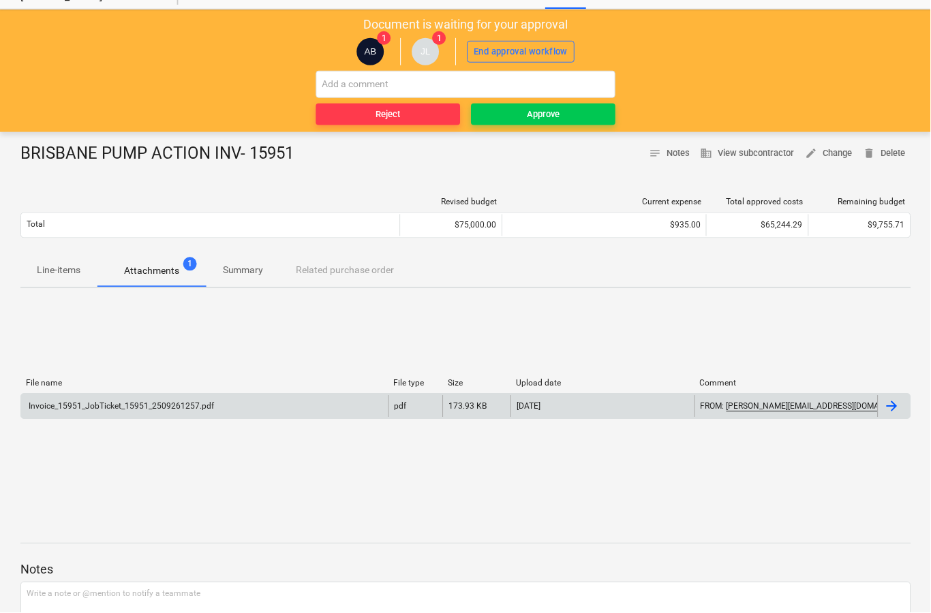
click at [899, 405] on div at bounding box center [892, 407] width 16 height 16
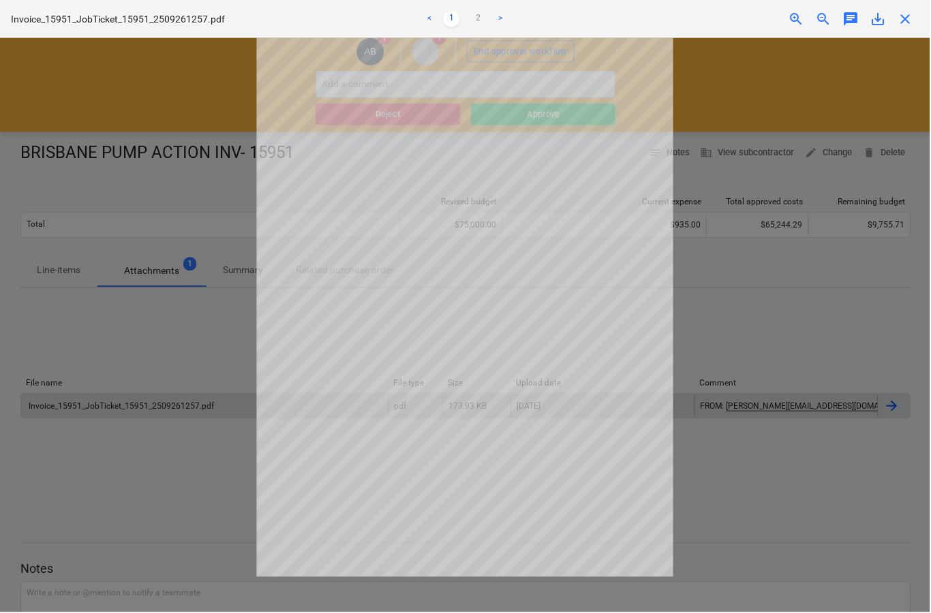
click at [913, 17] on span "close" at bounding box center [906, 19] width 16 height 16
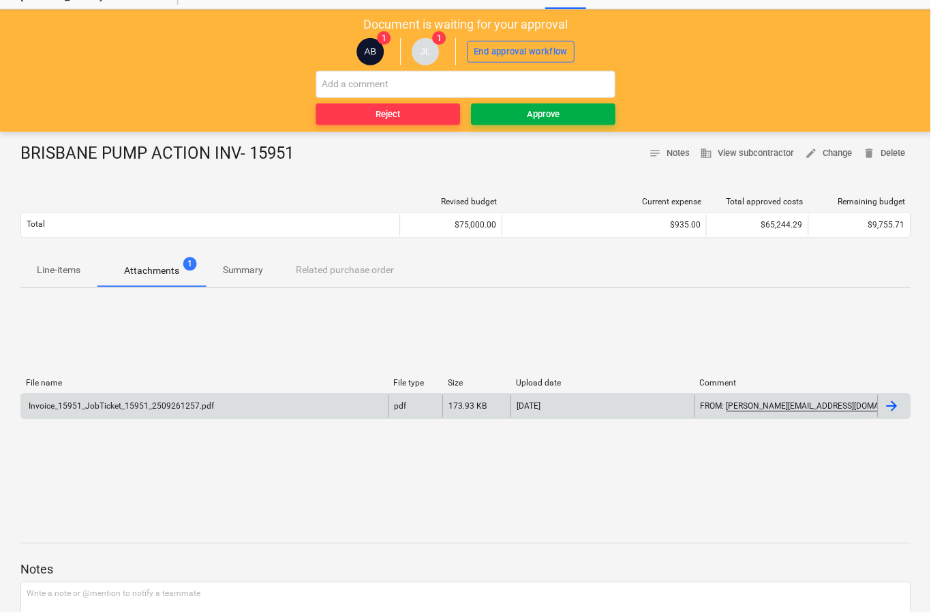
click at [590, 114] on span "Approve" at bounding box center [544, 115] width 134 height 16
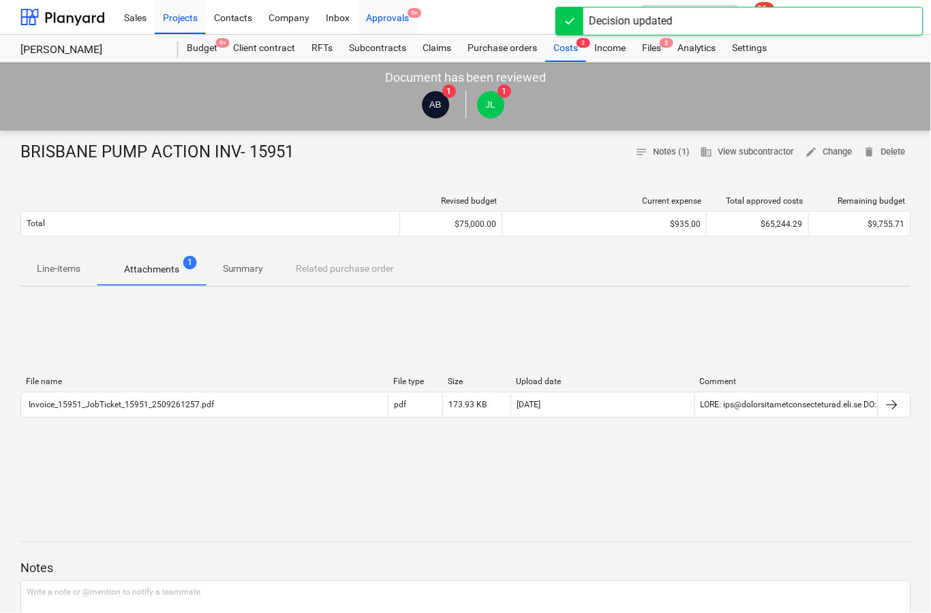
click at [414, 12] on span "9+" at bounding box center [415, 13] width 14 height 10
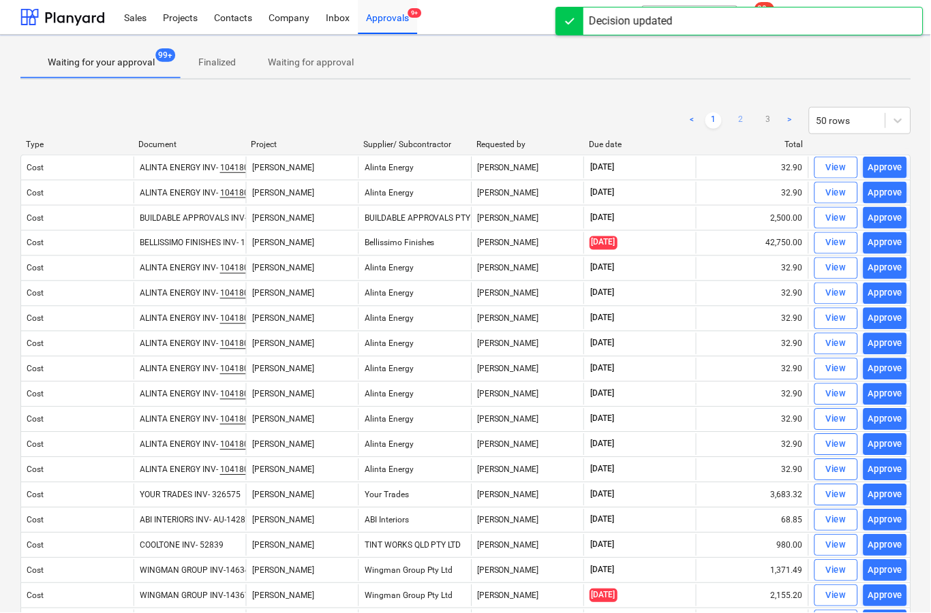
click at [743, 126] on link "2" at bounding box center [741, 120] width 16 height 16
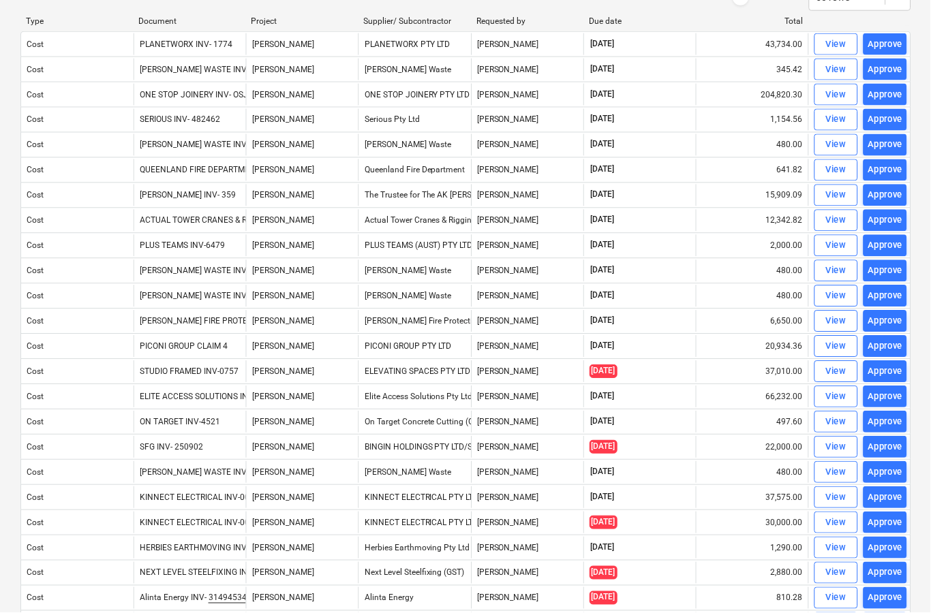
scroll to position [124, 0]
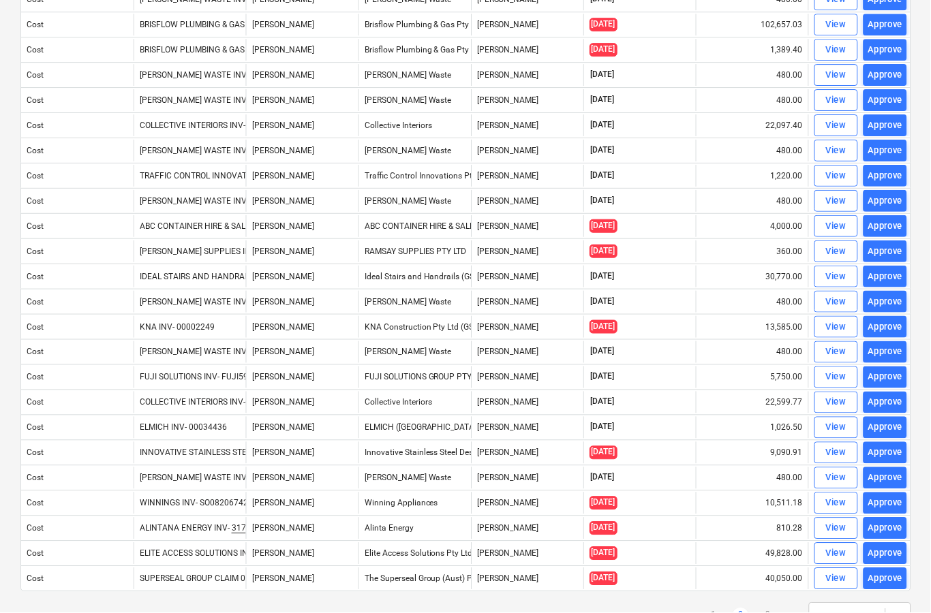
click at [782, 610] on link ">" at bounding box center [790, 616] width 16 height 16
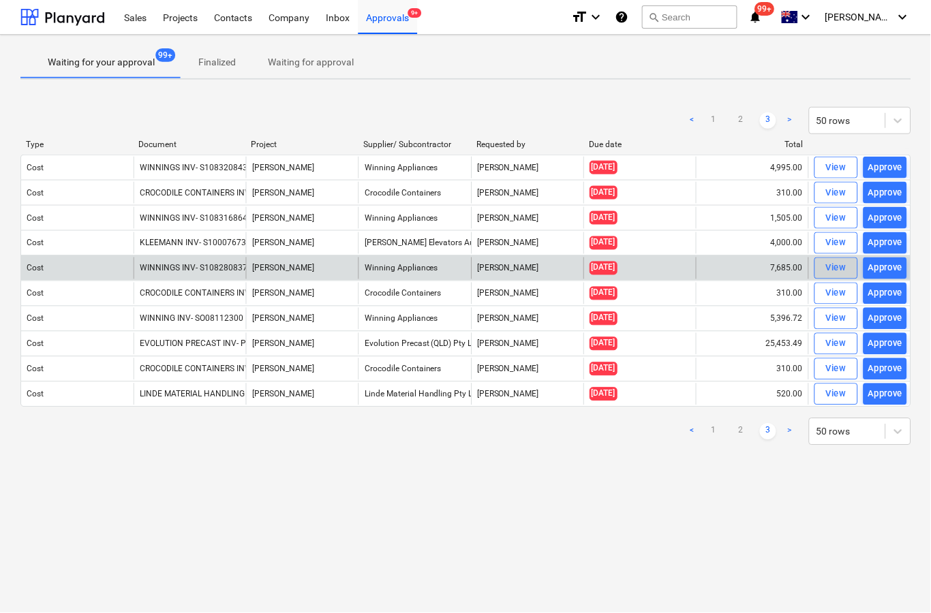
click at [834, 261] on div "View" at bounding box center [836, 269] width 20 height 16
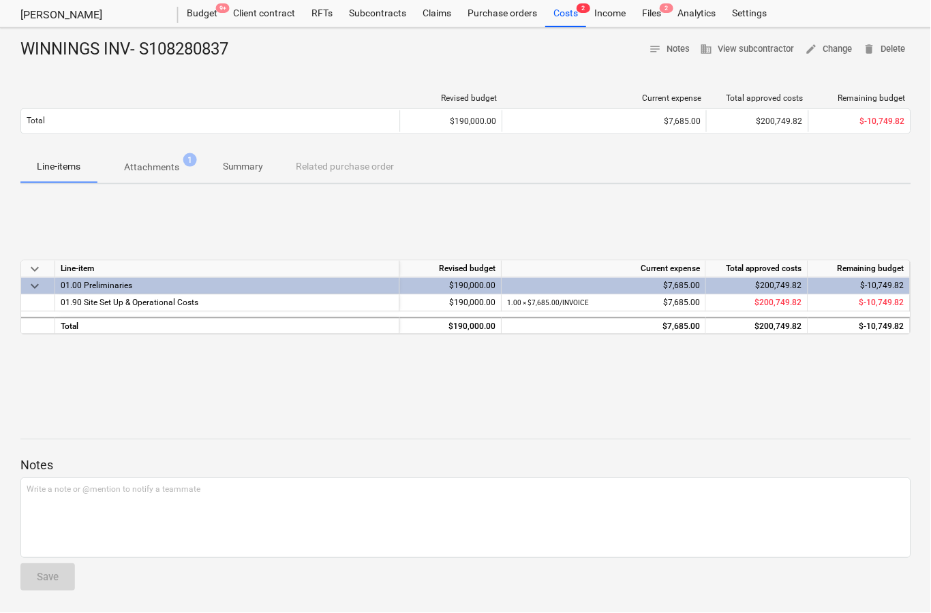
click at [150, 159] on span "Attachments 1" at bounding box center [152, 167] width 110 height 25
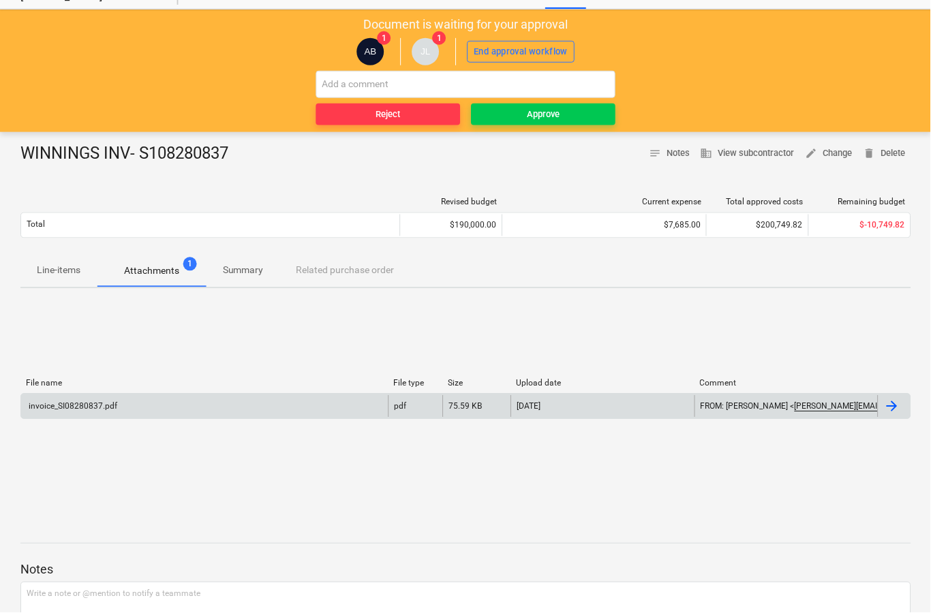
click at [902, 407] on div at bounding box center [894, 407] width 33 height 22
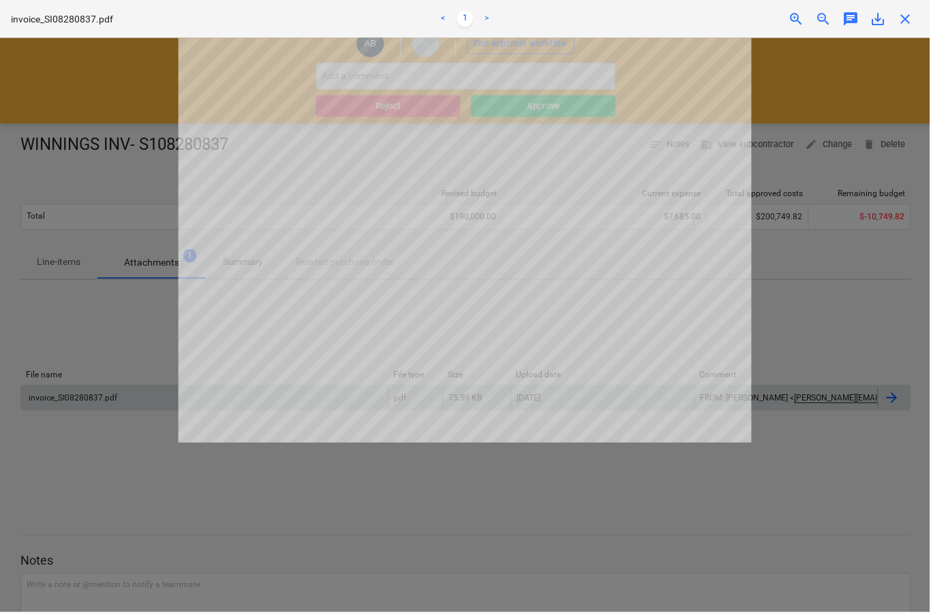
scroll to position [61, 0]
click at [916, 11] on div "close" at bounding box center [906, 19] width 27 height 16
click at [904, 21] on span "close" at bounding box center [906, 19] width 16 height 16
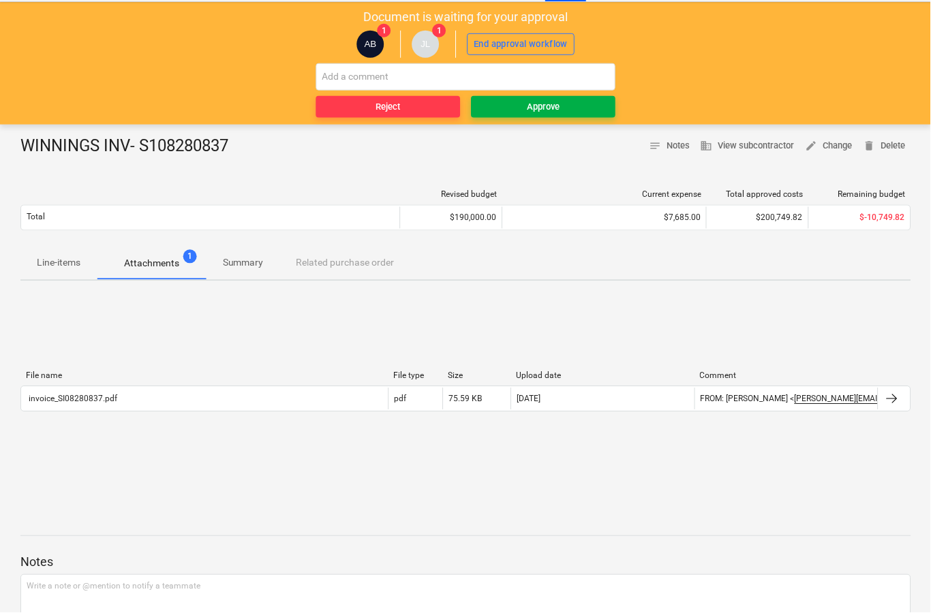
click at [591, 102] on span "Approve" at bounding box center [544, 107] width 134 height 16
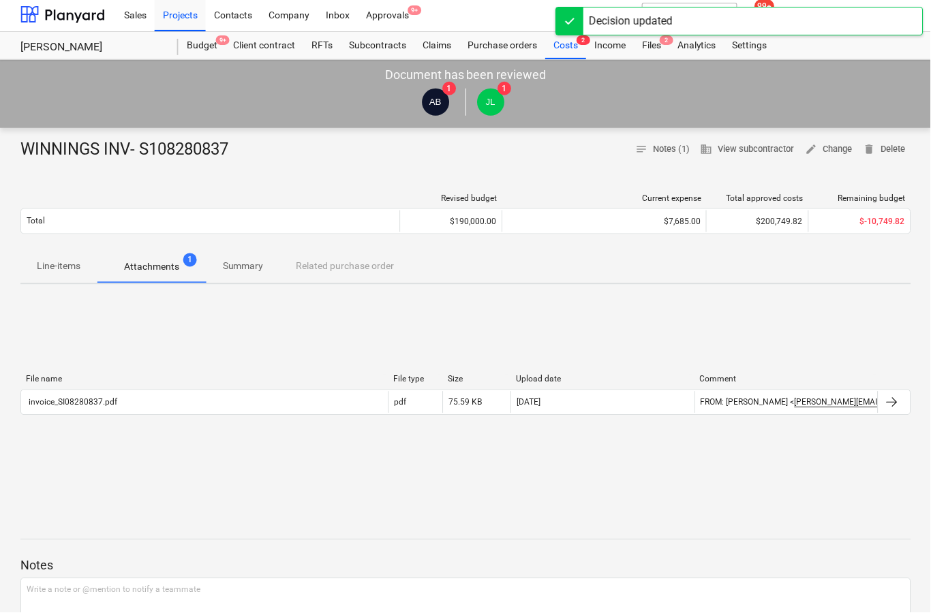
scroll to position [0, 0]
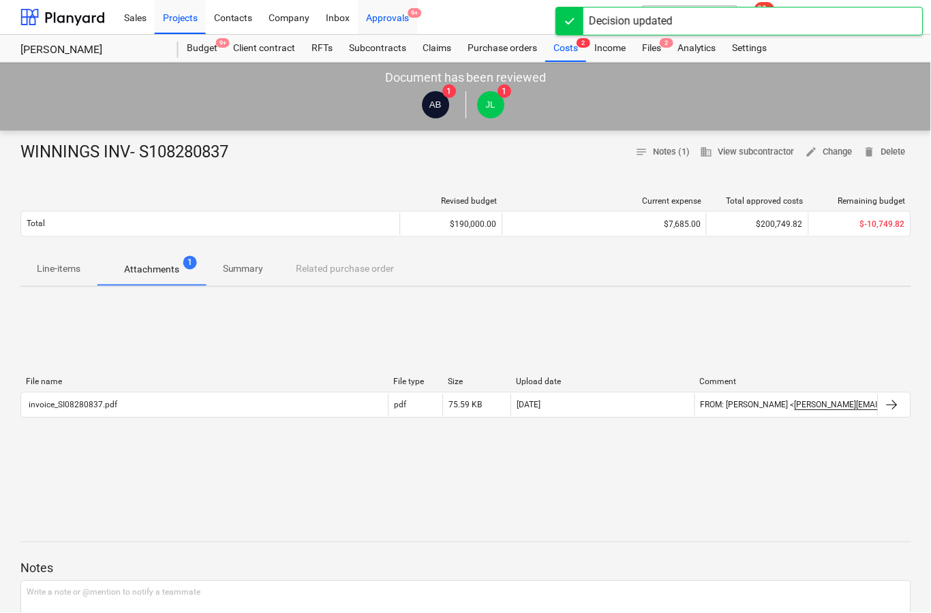
click at [401, 17] on div "Approvals 9+" at bounding box center [387, 16] width 59 height 35
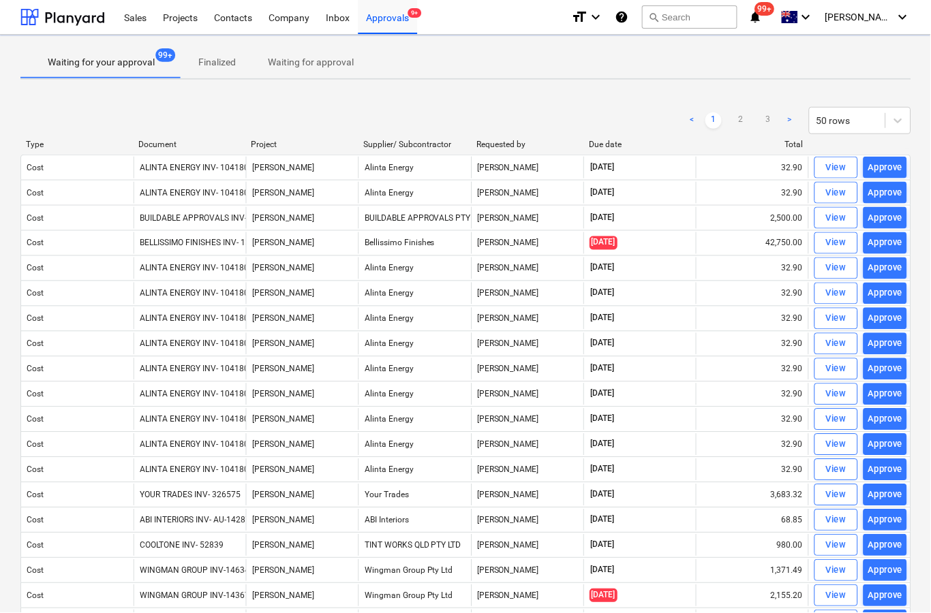
click at [758, 120] on ul "< 1 2 3 >" at bounding box center [741, 120] width 114 height 16
click at [739, 121] on link "2" at bounding box center [741, 120] width 16 height 16
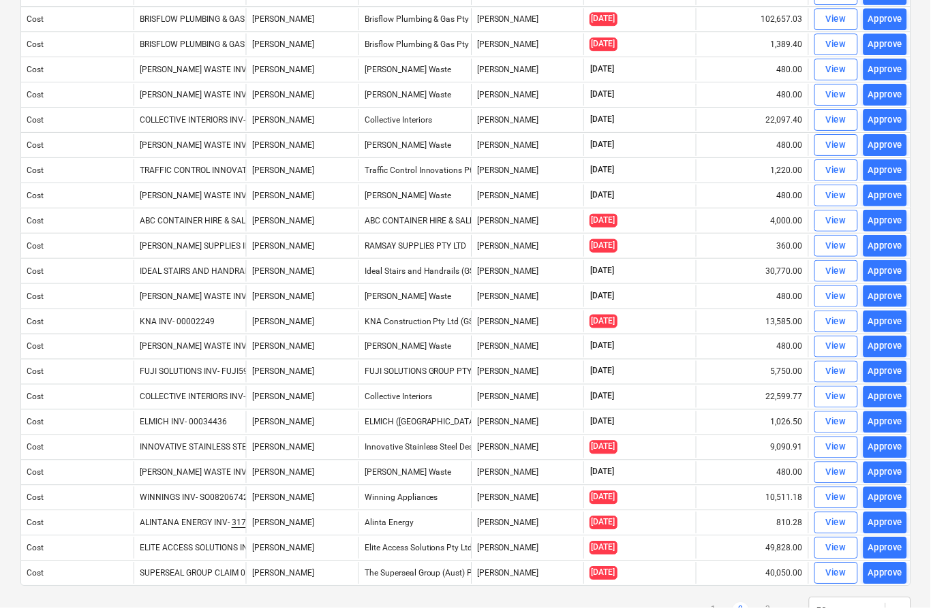
scroll to position [824, 0]
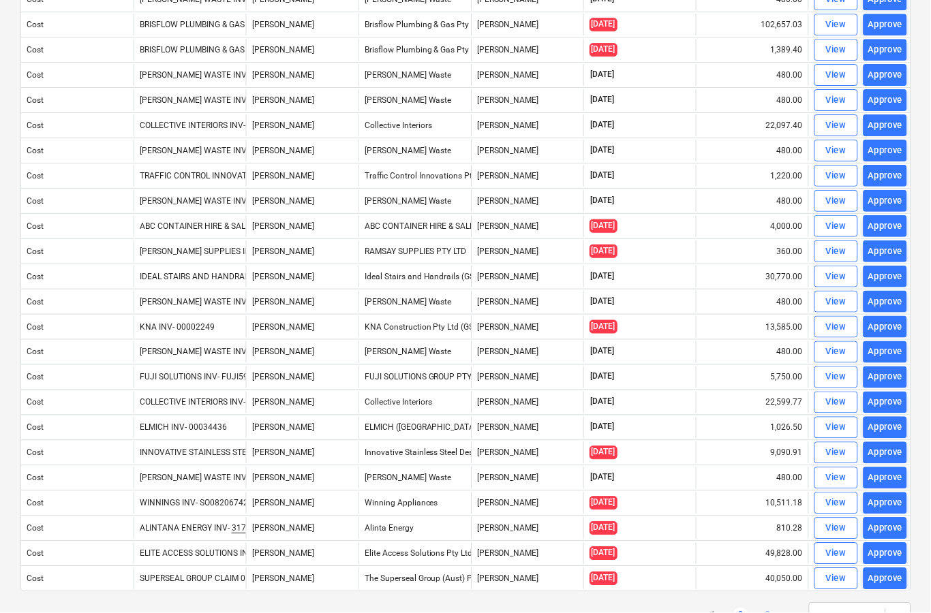
click at [776, 613] on link "3" at bounding box center [768, 616] width 16 height 16
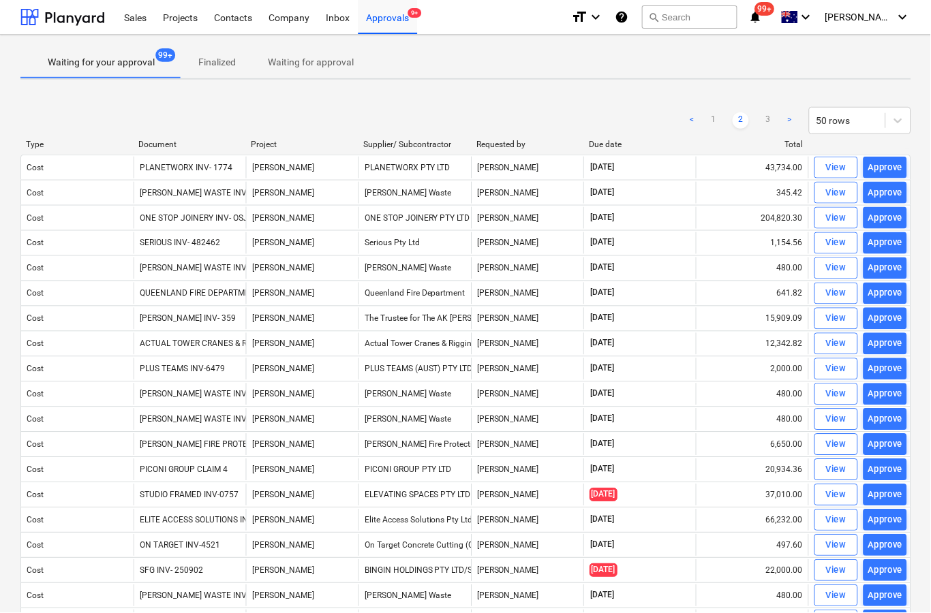
scroll to position [53, 0]
